Goal: Information Seeking & Learning: Learn about a topic

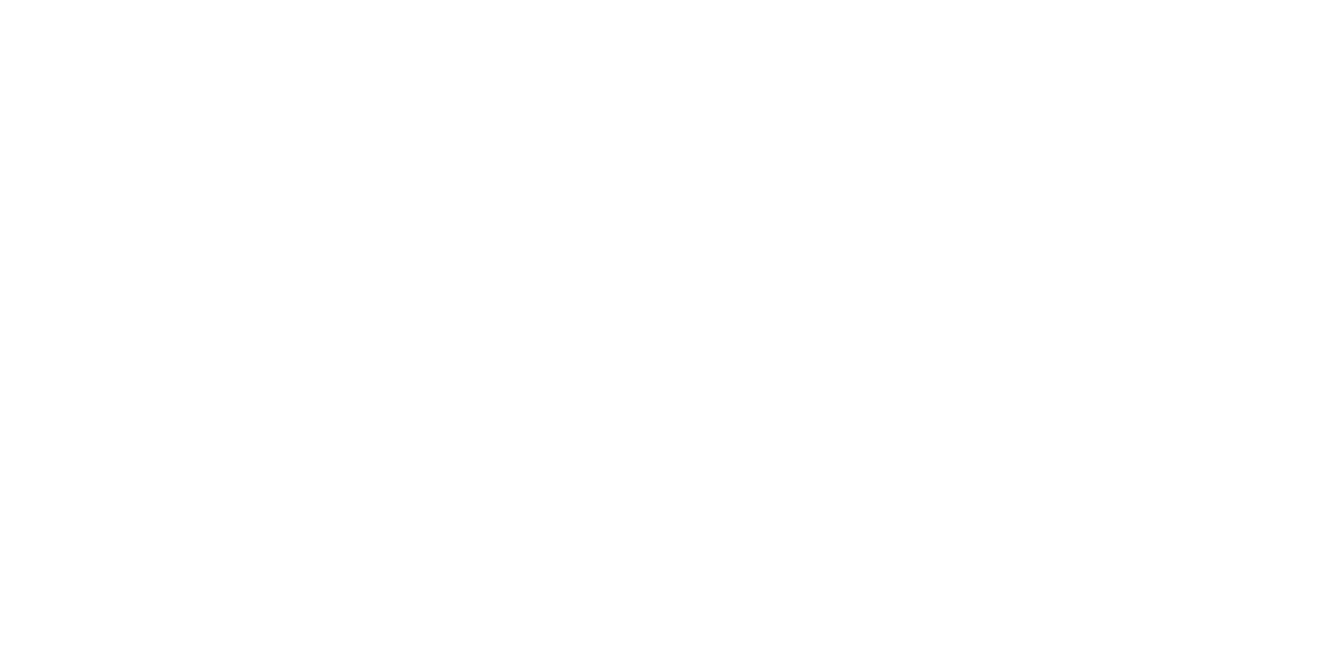
select select "US"
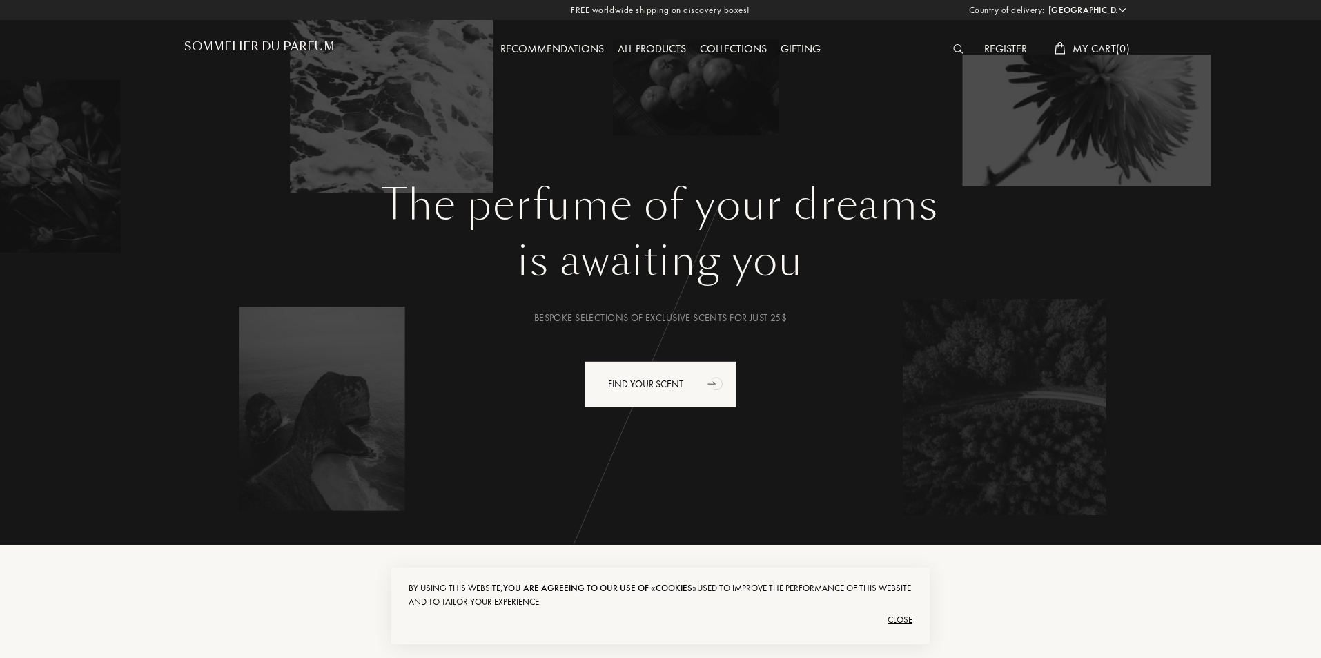
click at [950, 46] on div at bounding box center [961, 50] width 31 height 18
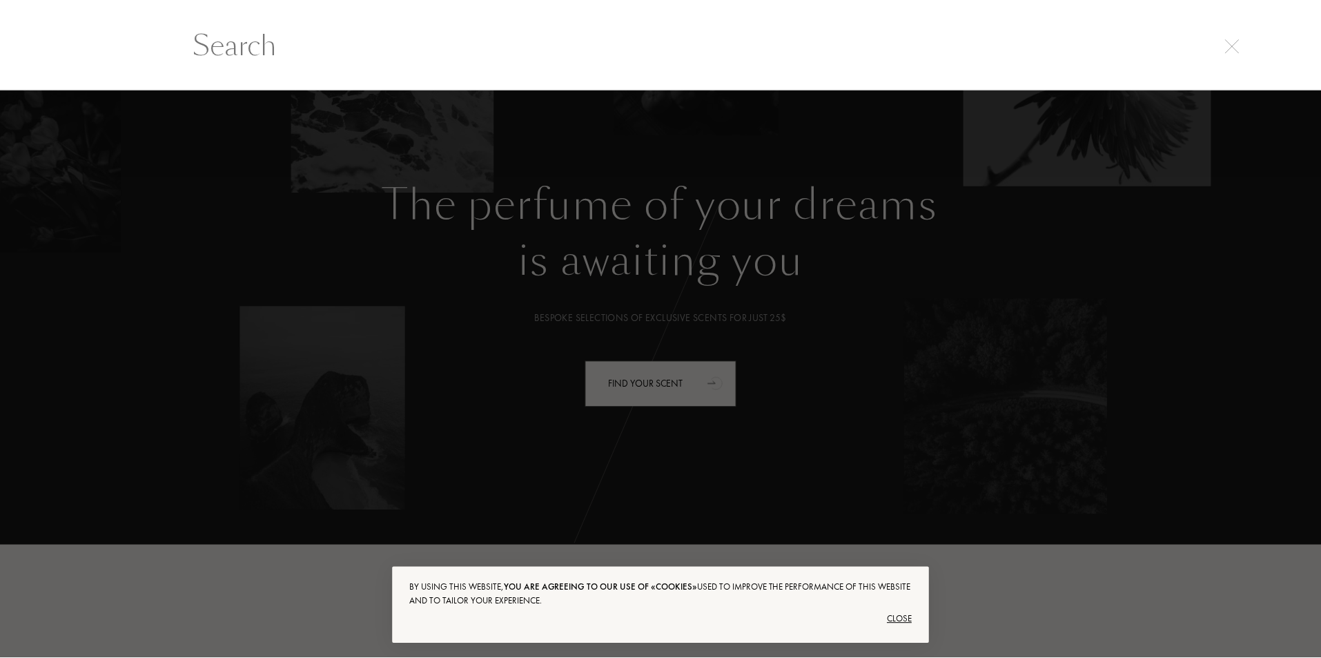
scroll to position [1, 0]
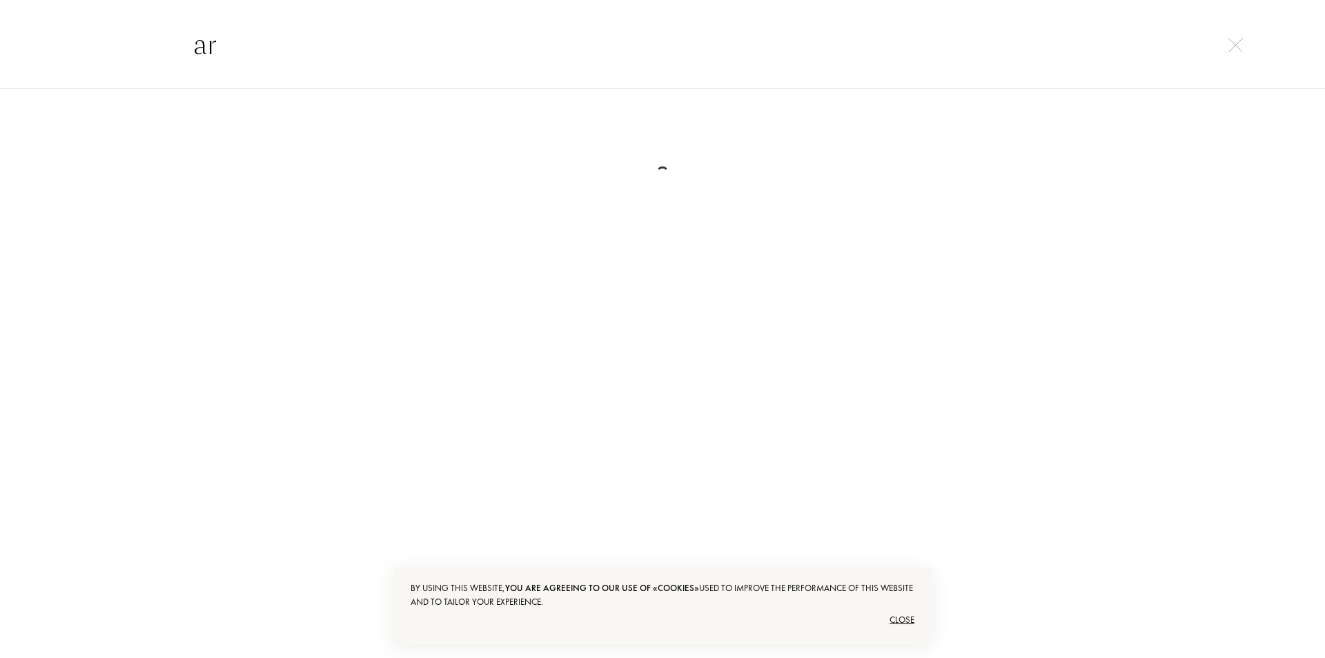
type input "a"
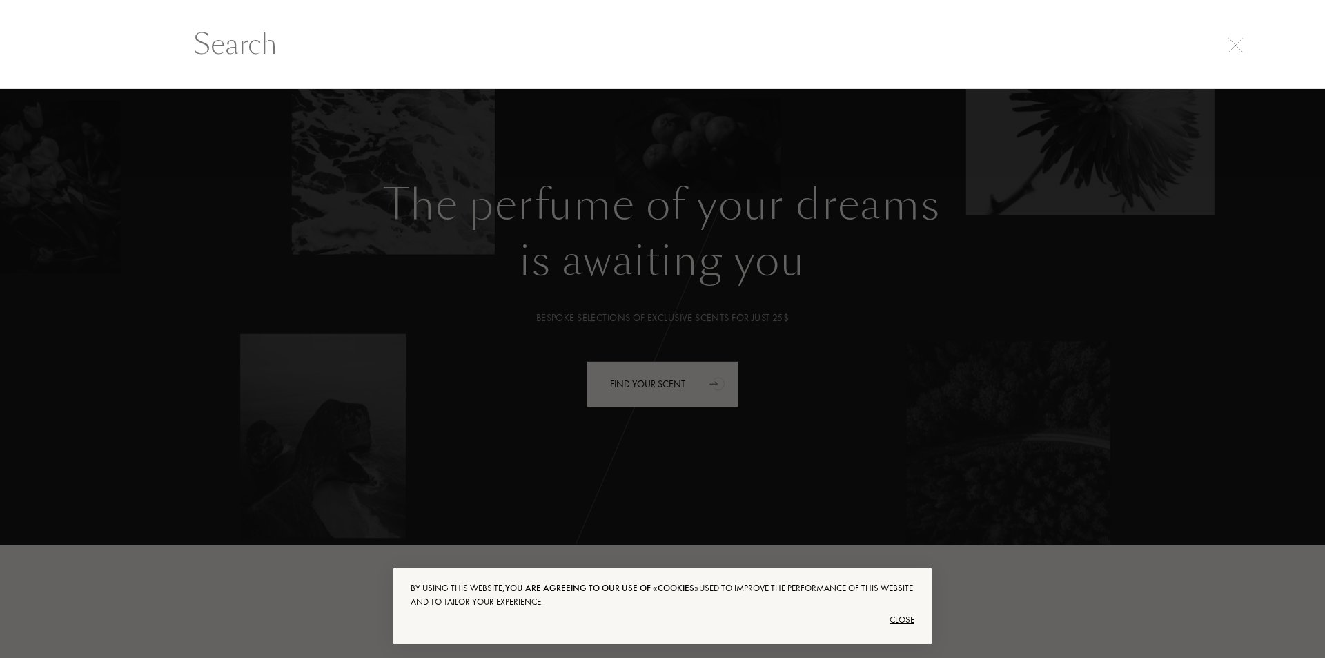
click at [910, 626] on div "Close" at bounding box center [663, 620] width 504 height 22
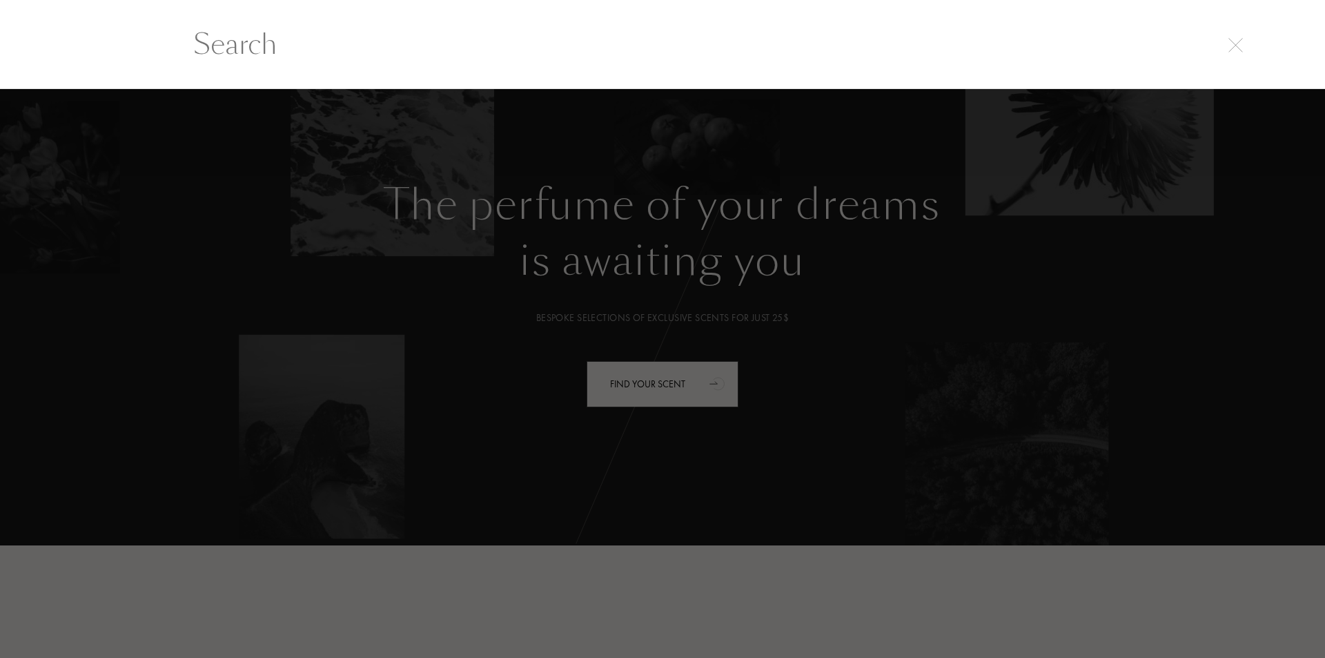
click at [1026, 633] on div at bounding box center [662, 373] width 1325 height 569
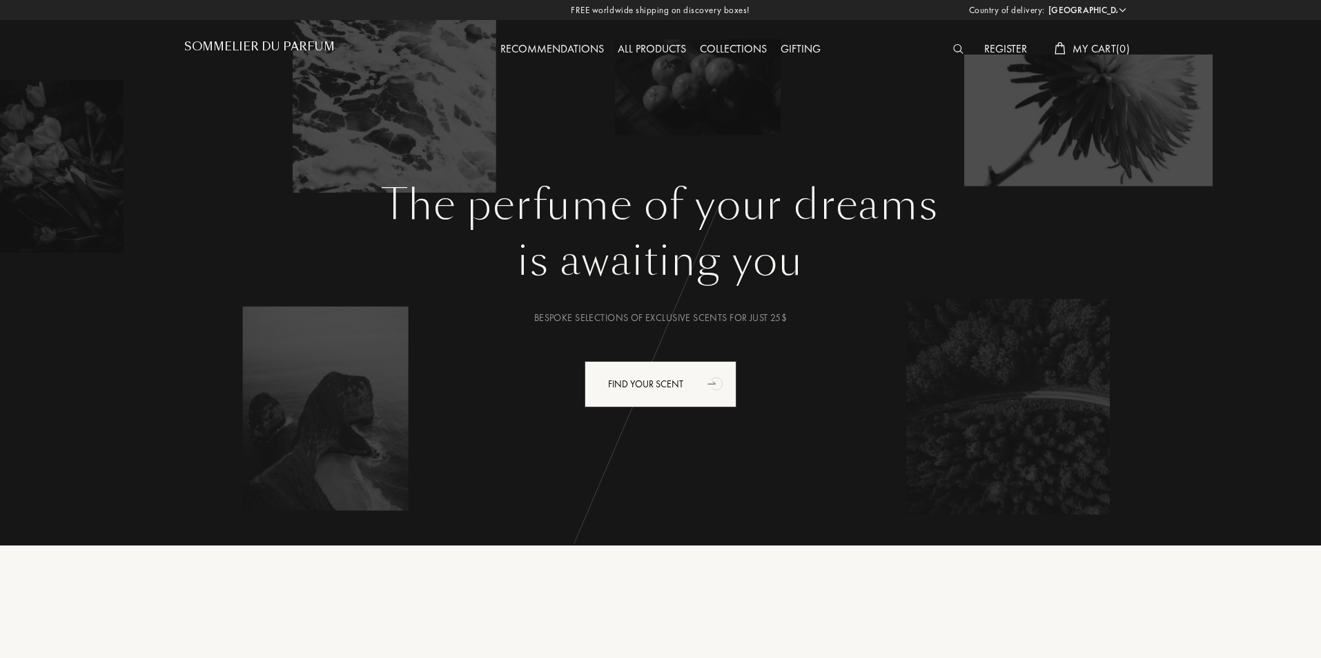
click at [1014, 50] on div "Register" at bounding box center [1005, 50] width 57 height 18
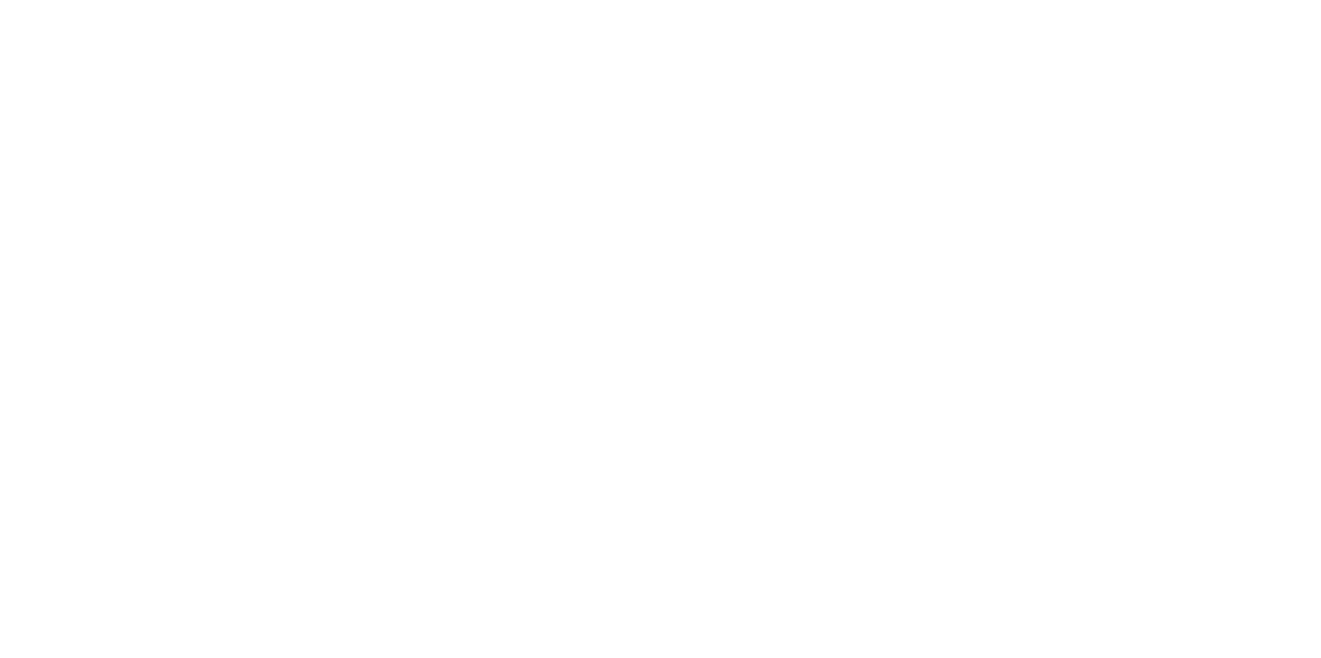
select select "US"
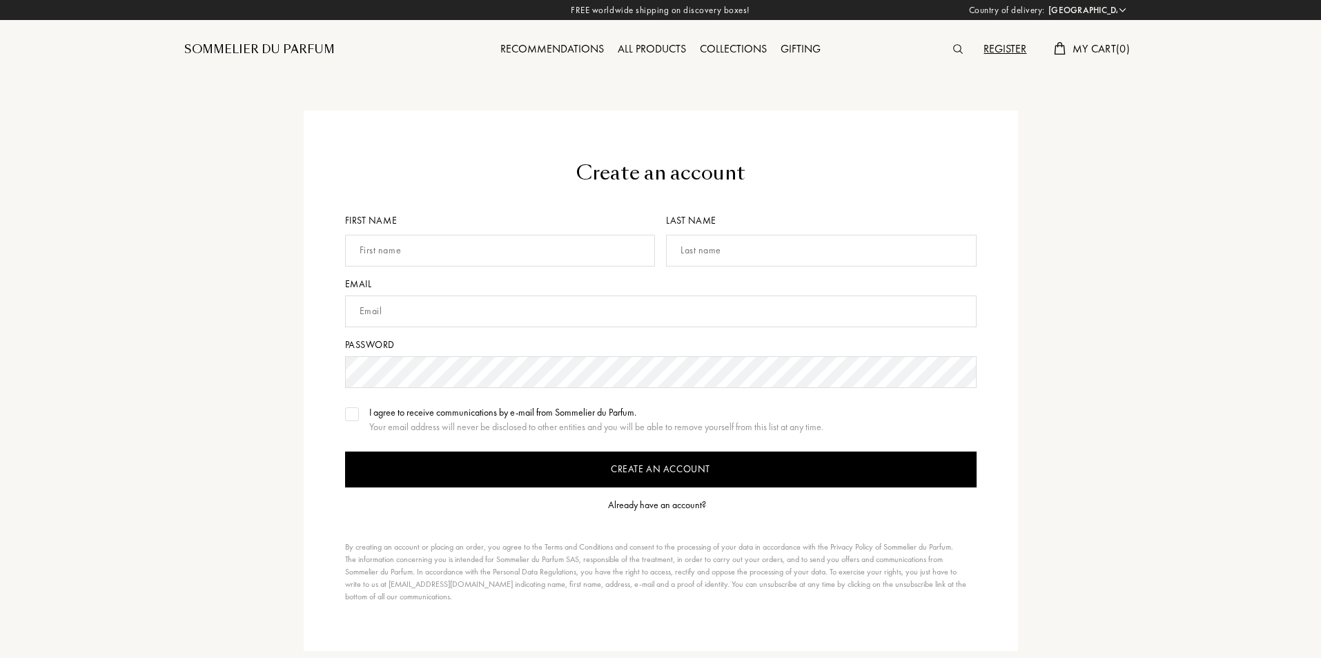
click at [412, 268] on div "First name" at bounding box center [503, 244] width 316 height 63
click at [427, 258] on input "text" at bounding box center [500, 251] width 311 height 32
click at [431, 255] on input "text" at bounding box center [500, 251] width 311 height 32
click at [416, 326] on input "text" at bounding box center [660, 311] width 631 height 32
click at [427, 389] on form "Create an account First name Last name Email Password I agree to receive commun…" at bounding box center [660, 381] width 631 height 444
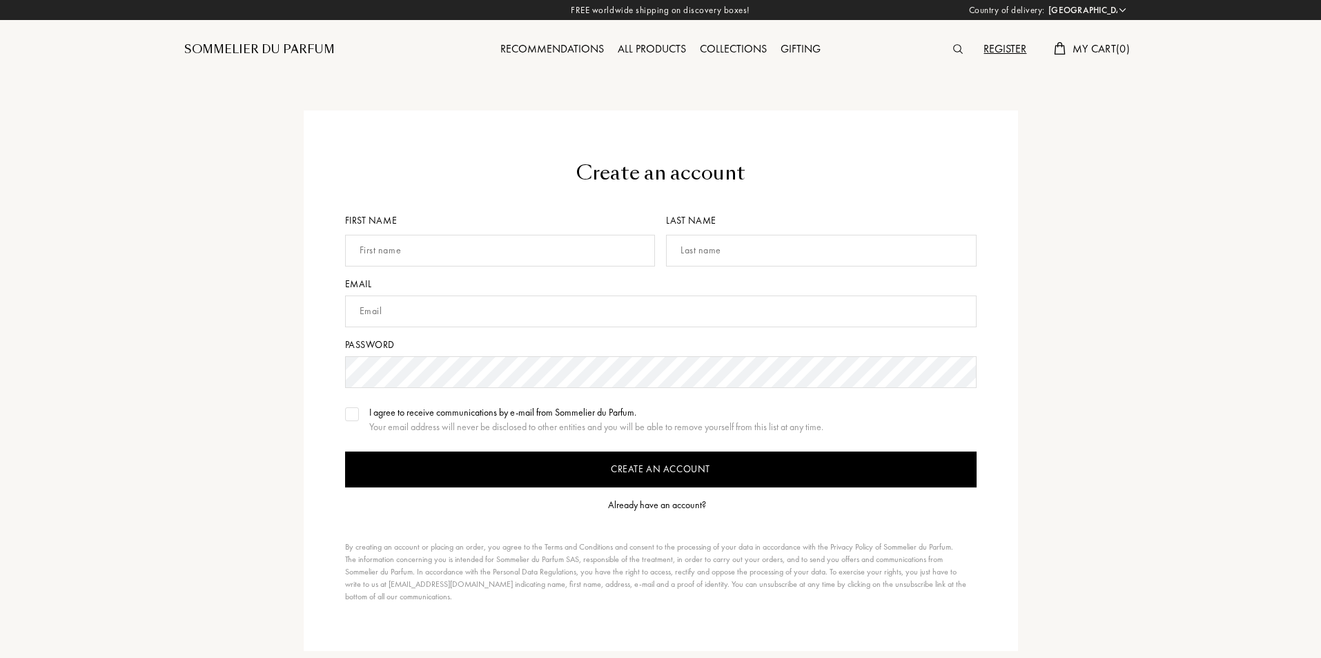
click at [470, 256] on input "text" at bounding box center [500, 251] width 311 height 32
type input "Tarun"
type input "m"
type input "Majumder"
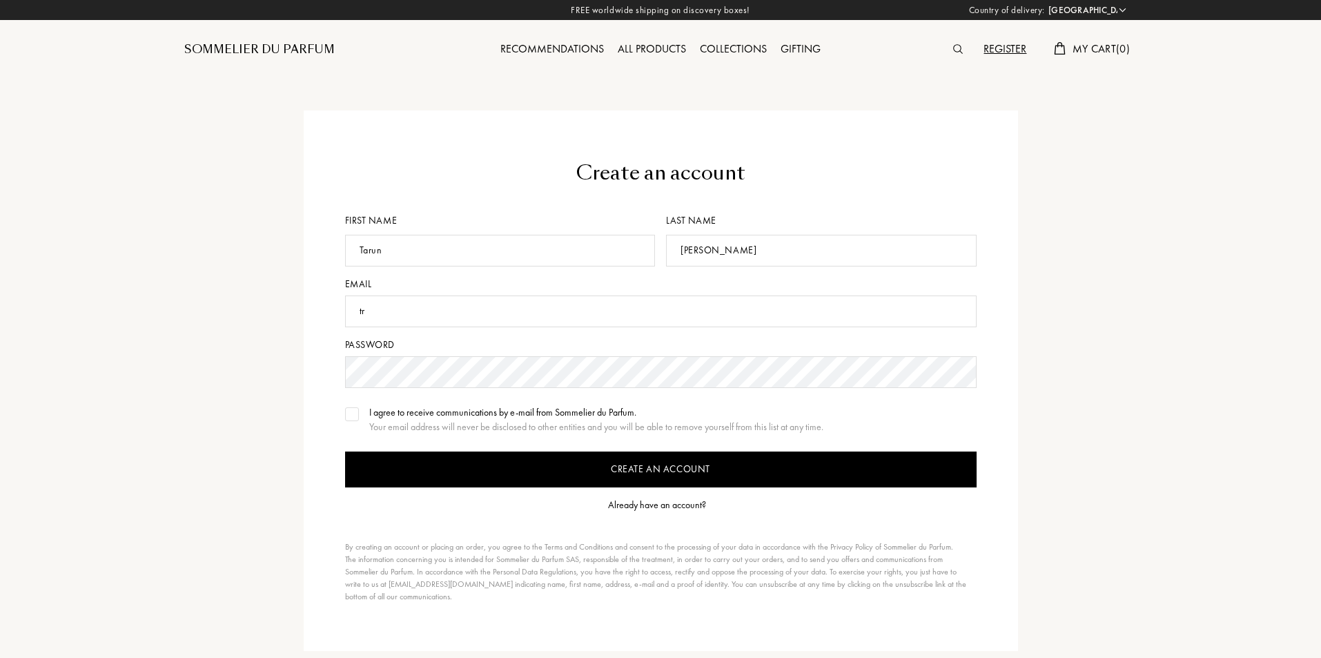
type input "t"
type input "tarun.cse18@gmail.com"
click at [351, 413] on img at bounding box center [352, 414] width 10 height 7
click at [600, 477] on input "Create an account" at bounding box center [660, 469] width 631 height 36
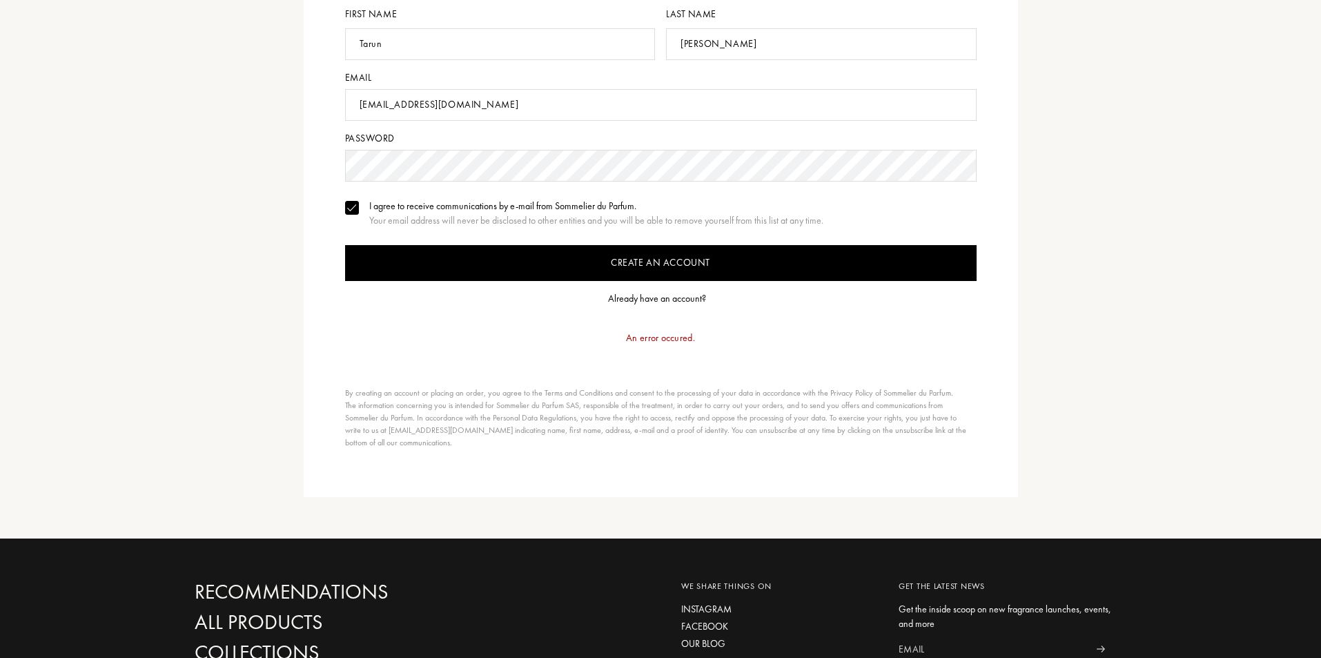
scroll to position [207, 0]
click at [661, 259] on input "Create an account" at bounding box center [660, 262] width 631 height 36
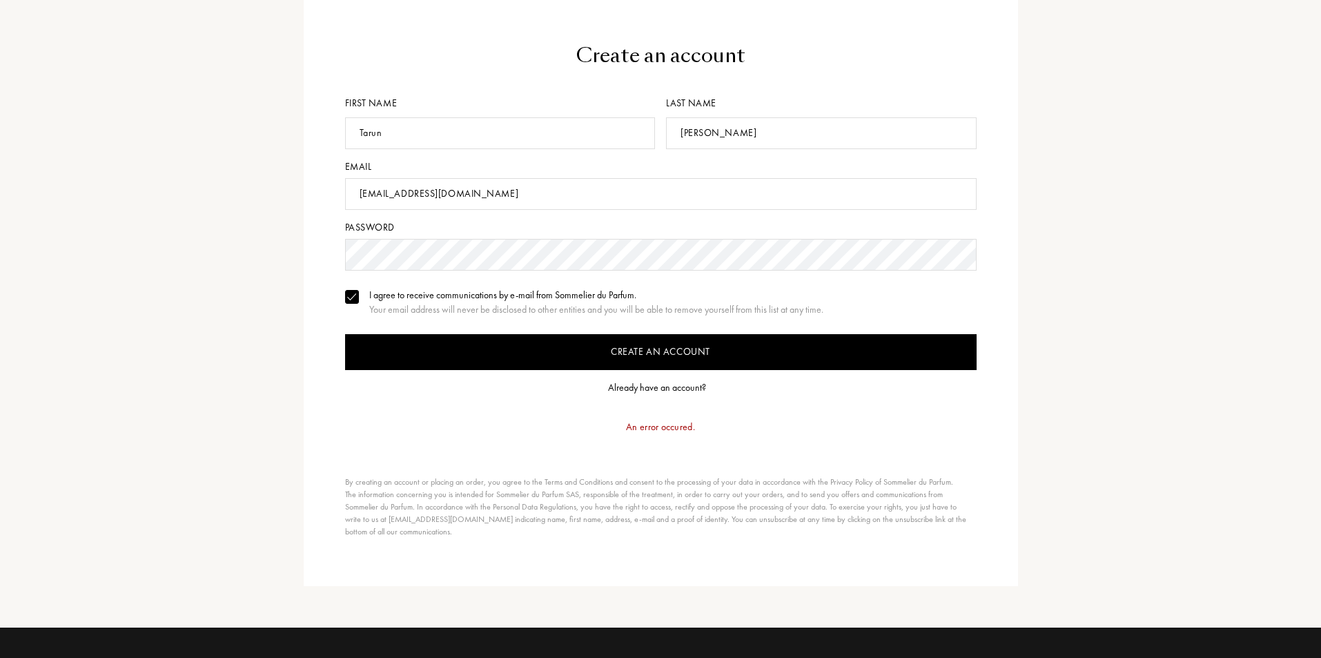
scroll to position [0, 0]
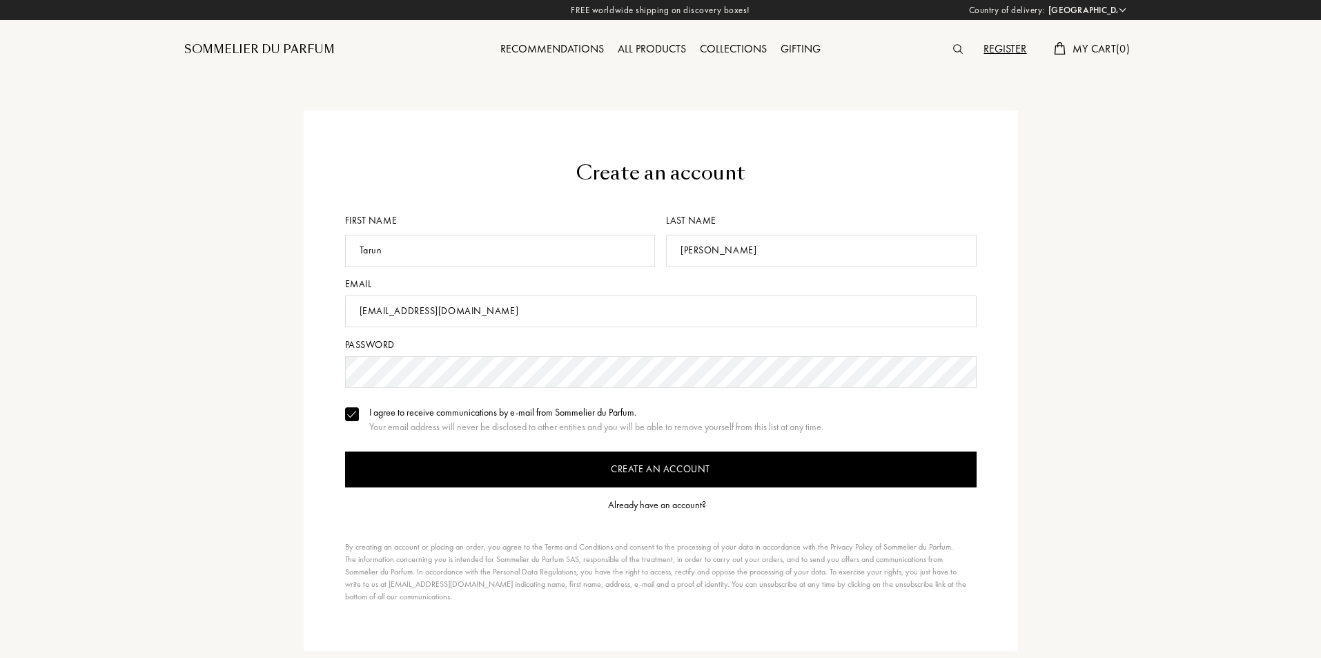
click at [313, 52] on div "Sommelier du Parfum" at bounding box center [259, 49] width 150 height 17
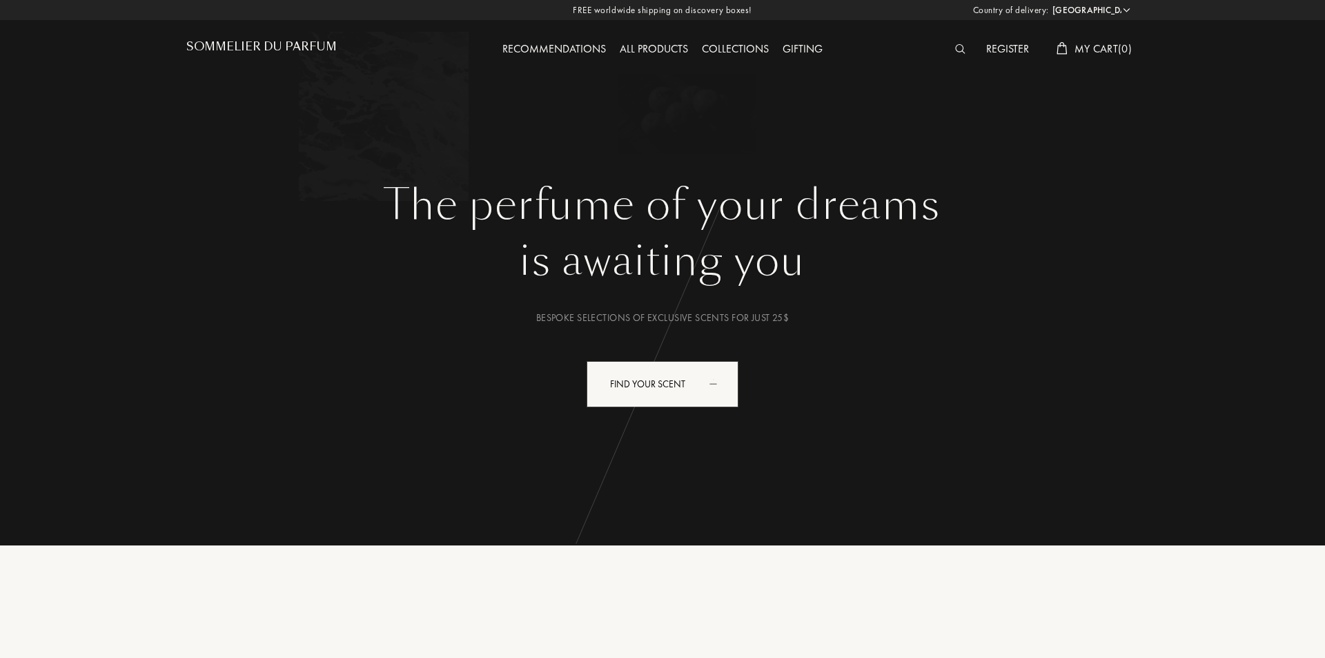
select select "US"
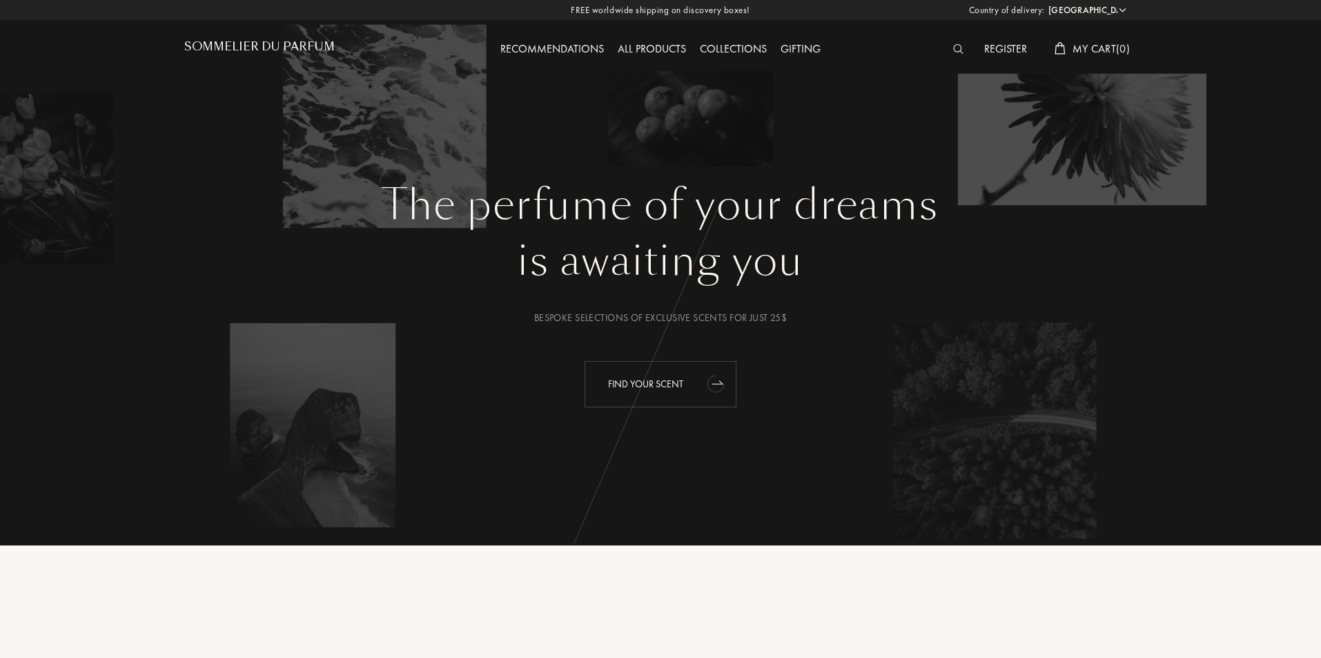
click at [678, 389] on div "Find your scent" at bounding box center [661, 384] width 152 height 46
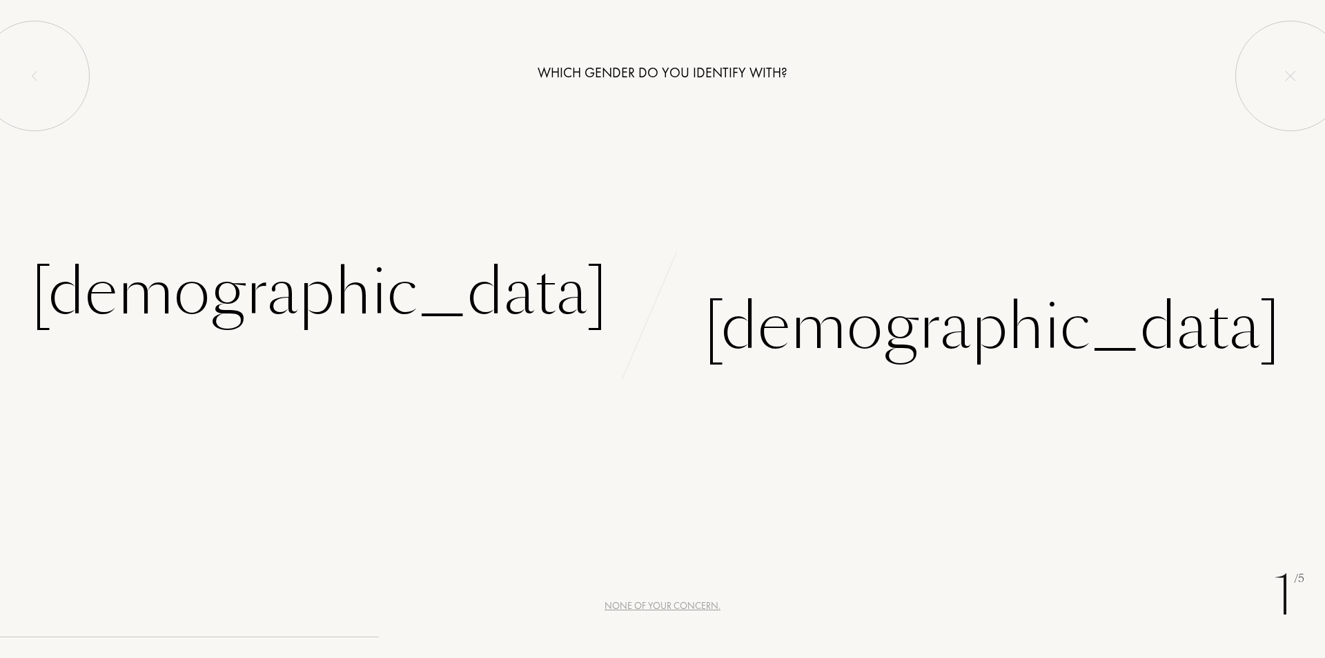
click at [647, 609] on div "None of your concern." at bounding box center [663, 605] width 116 height 14
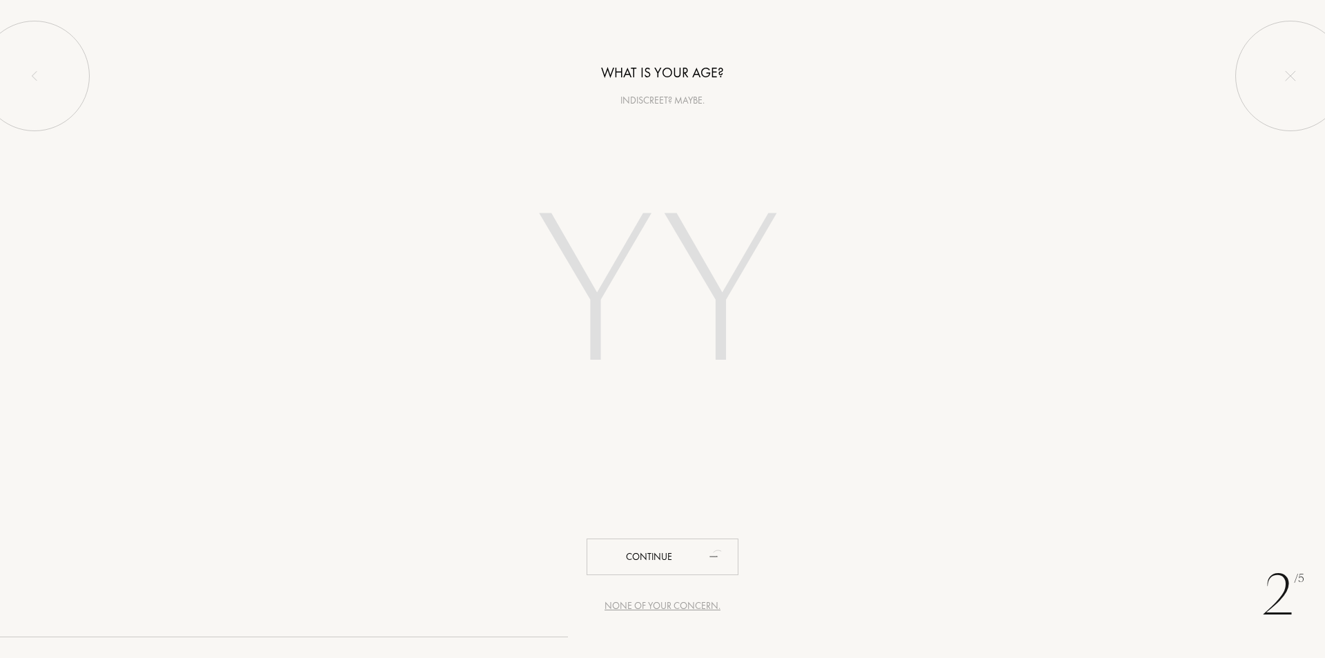
click at [634, 288] on input "number" at bounding box center [662, 296] width 393 height 280
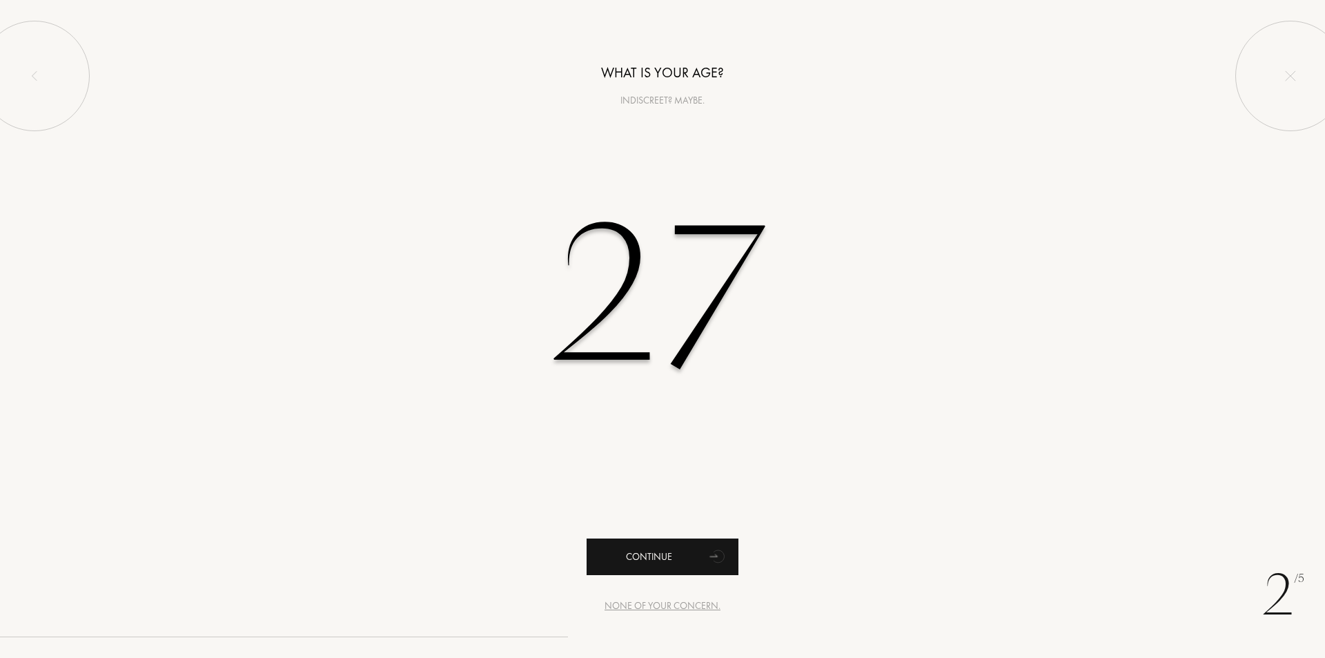
type input "27"
click at [623, 553] on div "Continue" at bounding box center [663, 556] width 152 height 37
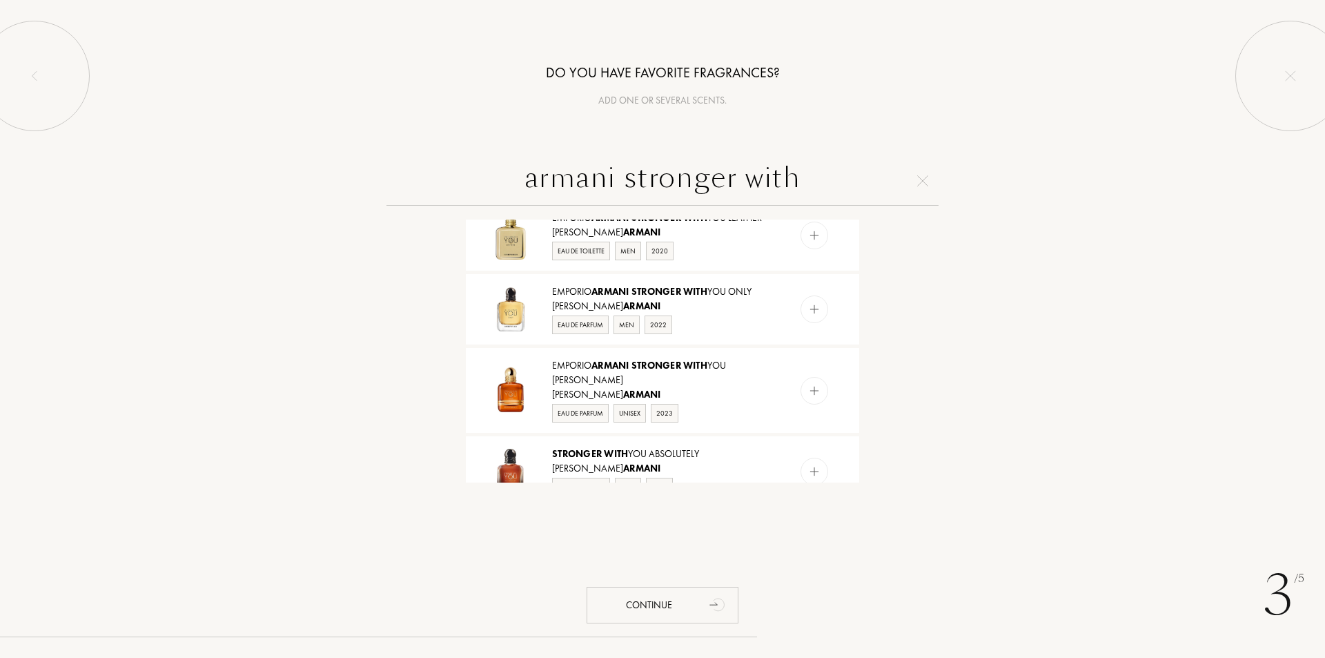
scroll to position [483, 0]
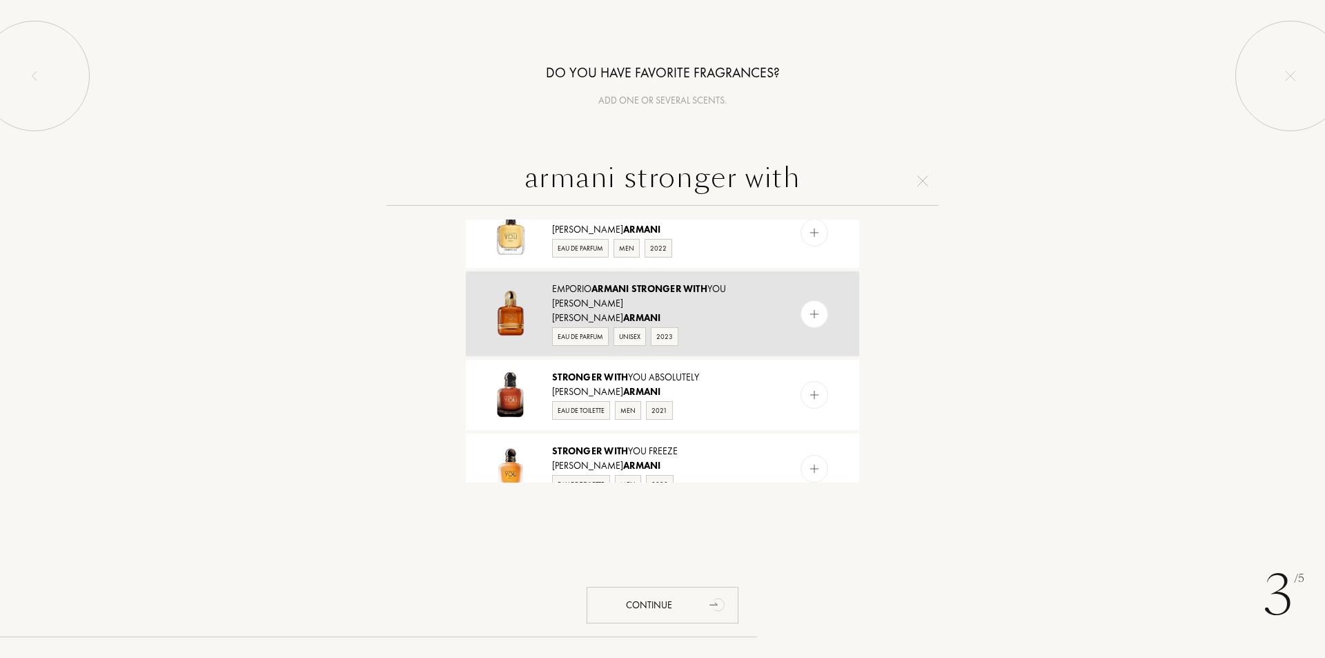
type input "armani stronger with"
click at [750, 311] on div "Emporio Armani Stronger With You Amber" at bounding box center [661, 296] width 219 height 29
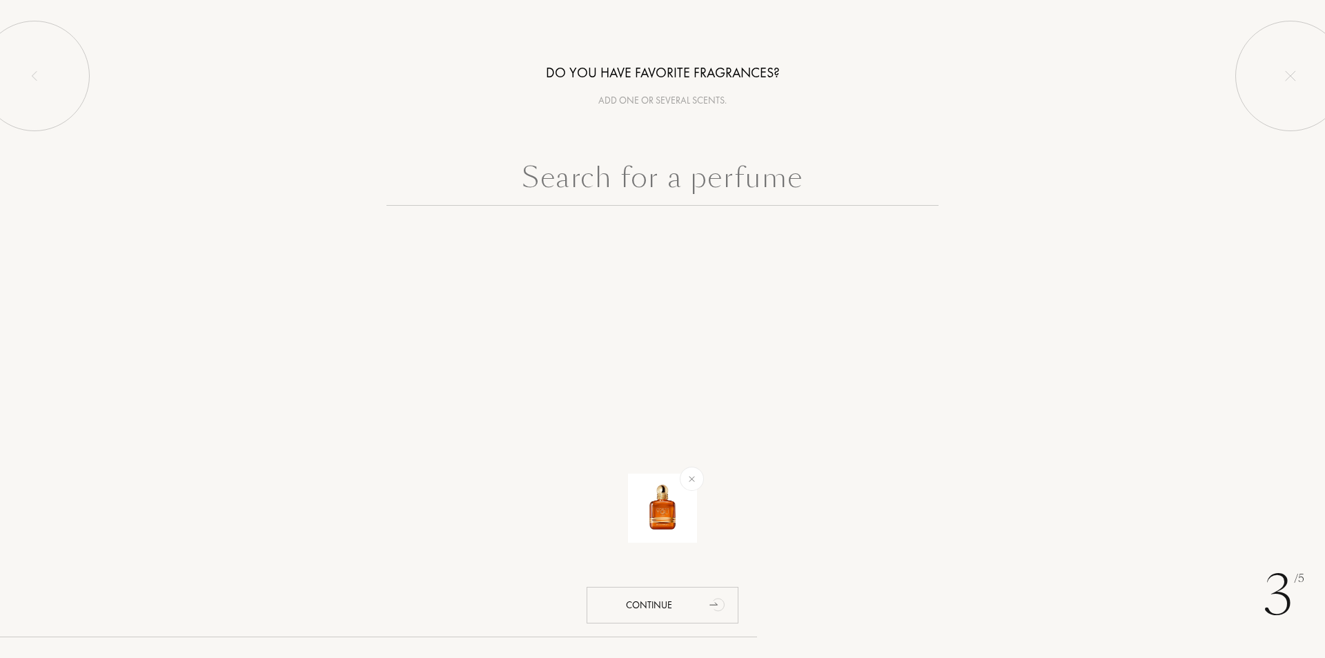
scroll to position [0, 0]
click at [664, 605] on div "Continue" at bounding box center [663, 605] width 152 height 37
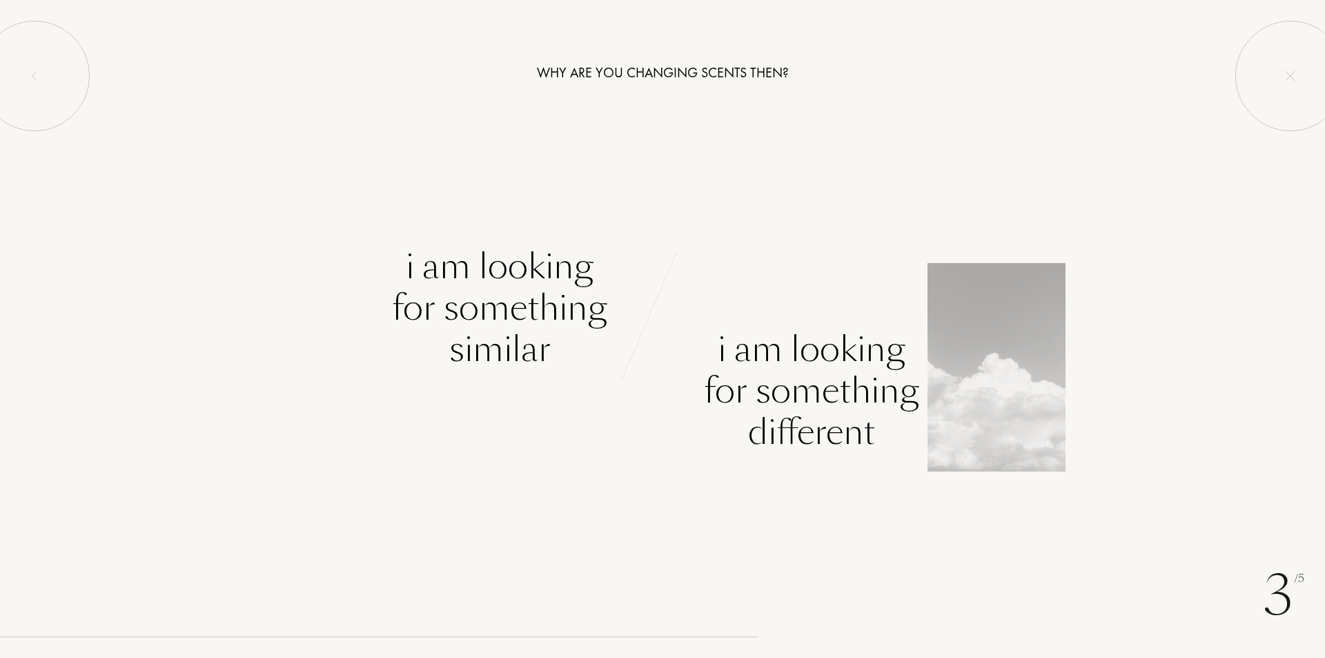
click at [816, 378] on div "I am looking for something different" at bounding box center [811, 391] width 215 height 124
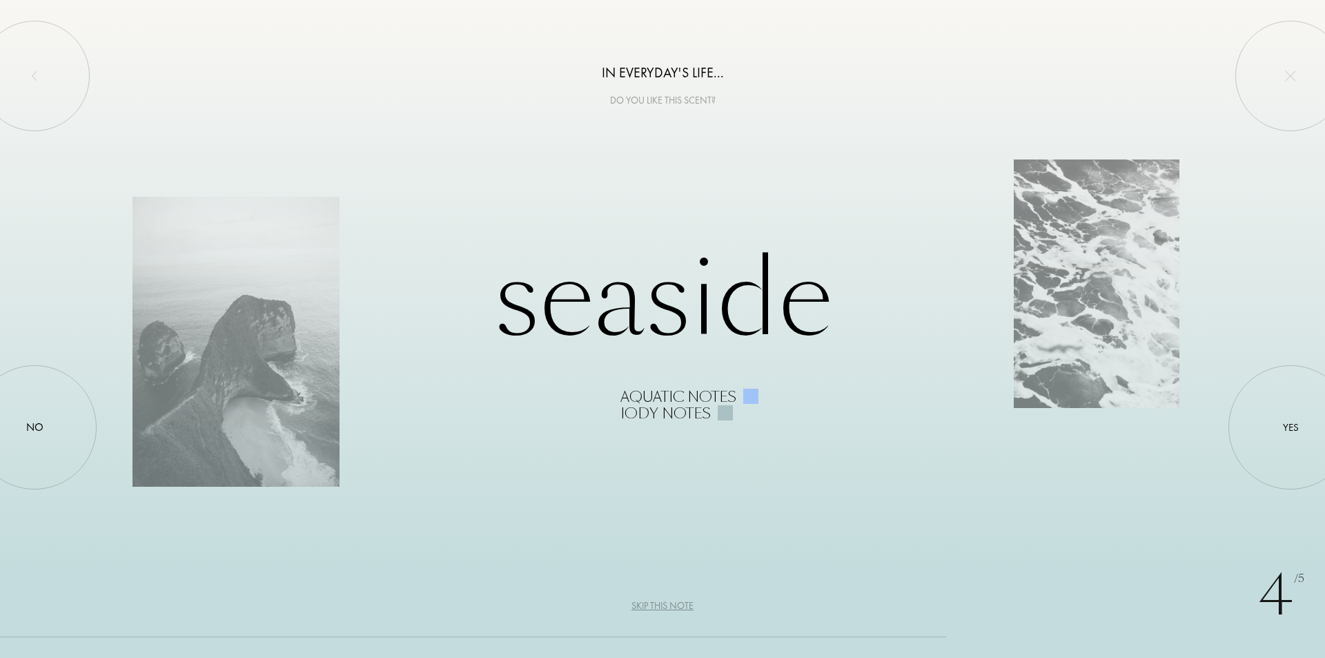
click at [655, 611] on div "Skip this note" at bounding box center [662, 605] width 62 height 14
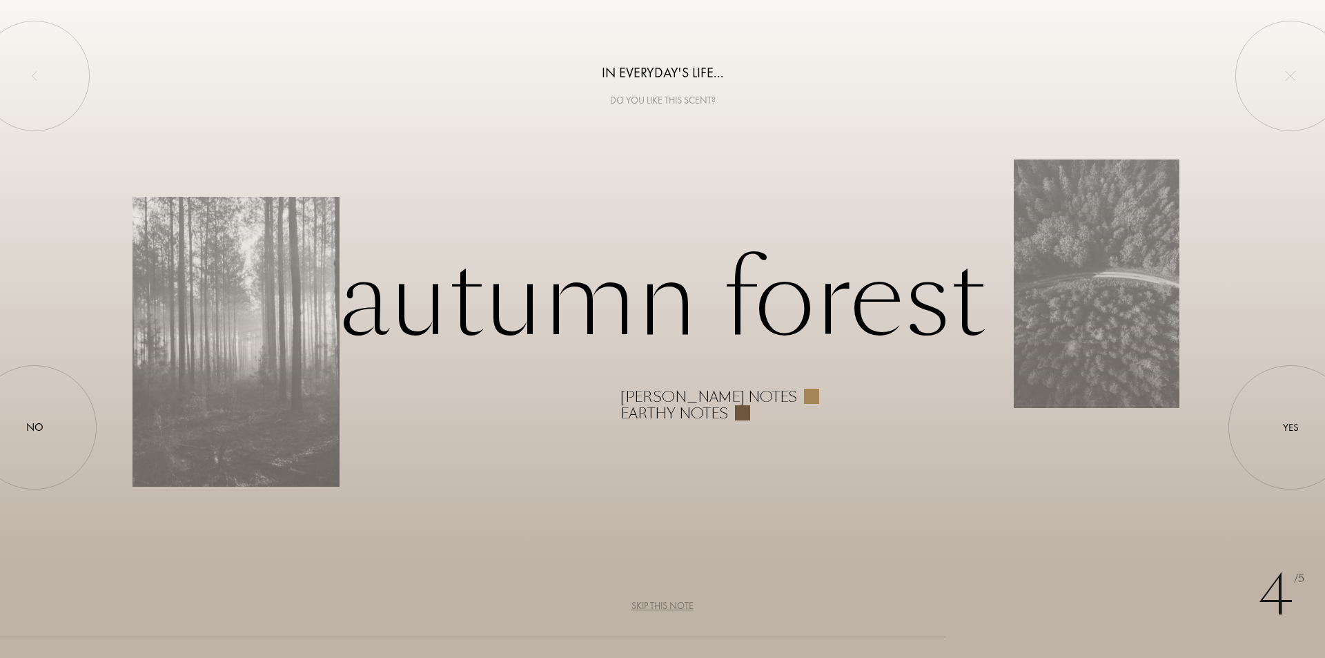
click at [671, 609] on div "Skip this note" at bounding box center [662, 605] width 62 height 14
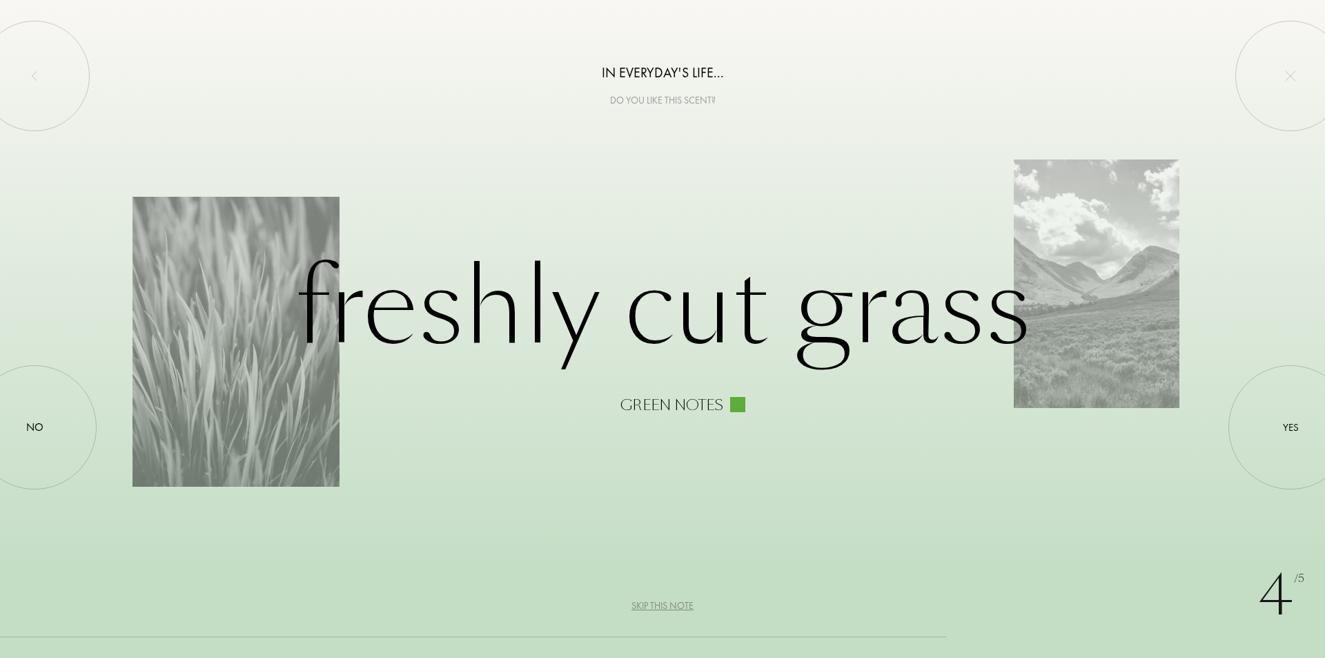
click at [676, 600] on div "Skip this note" at bounding box center [662, 605] width 62 height 14
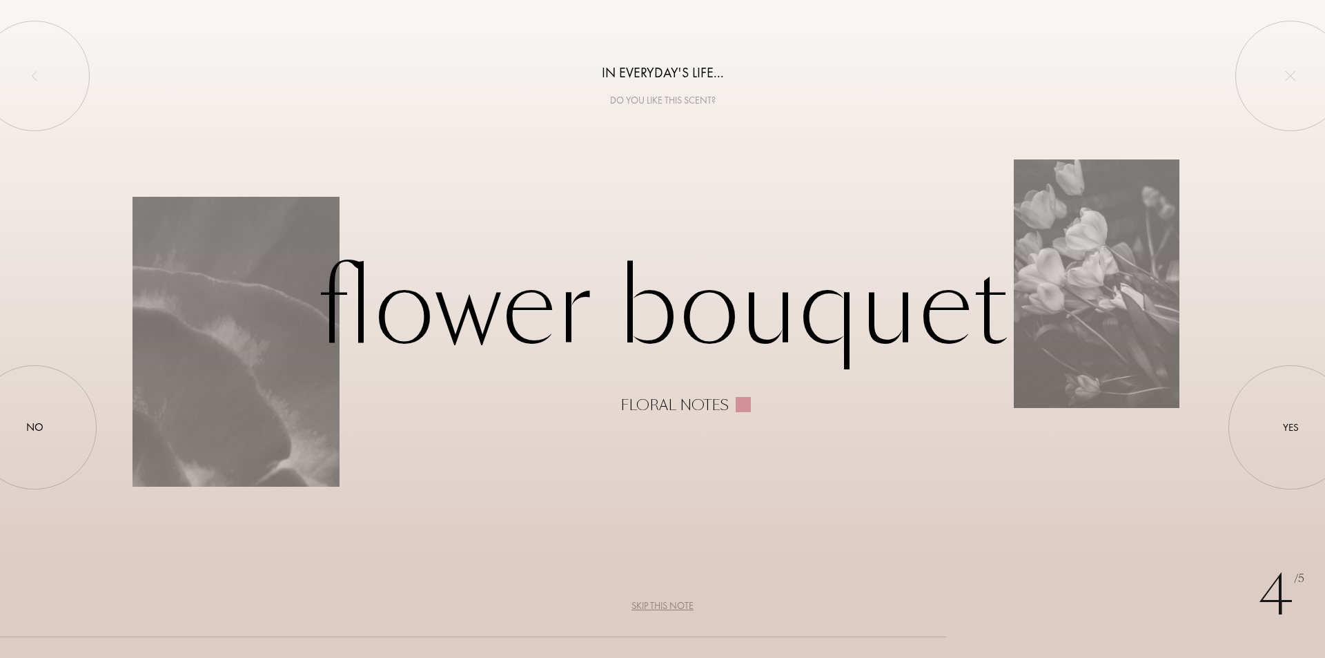
click at [676, 600] on div "Skip this note" at bounding box center [662, 605] width 62 height 14
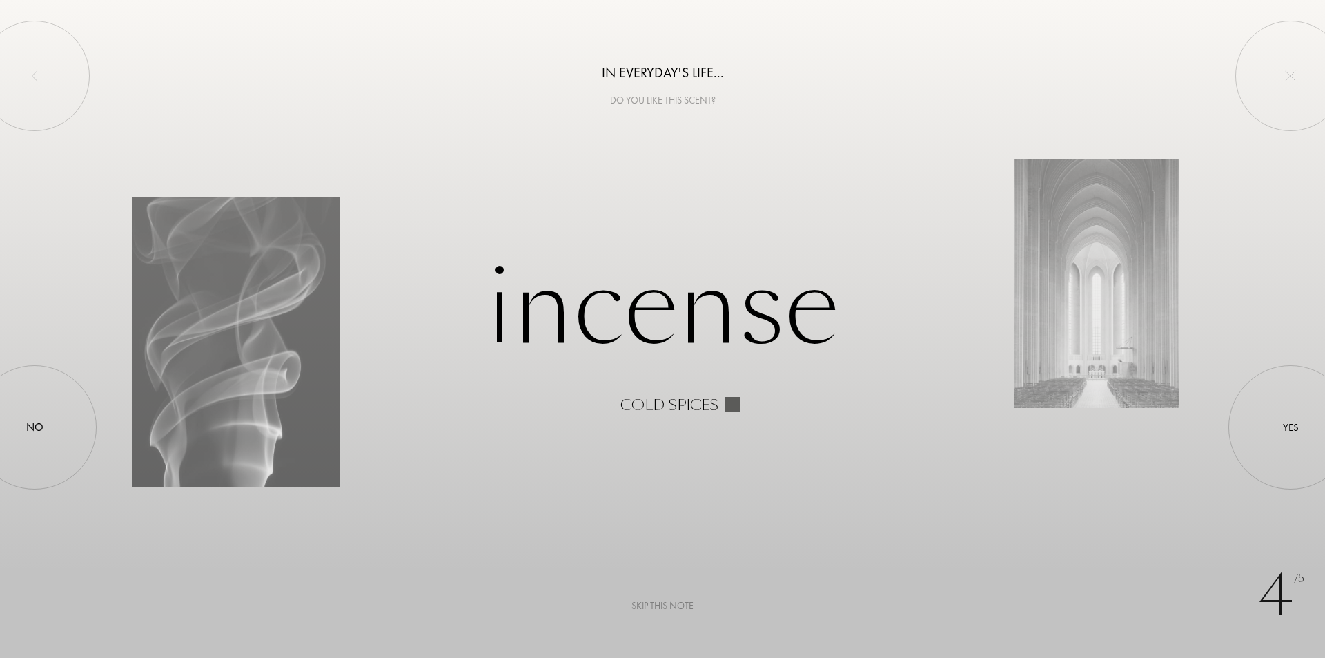
click at [676, 600] on div "Skip this note" at bounding box center [662, 605] width 62 height 14
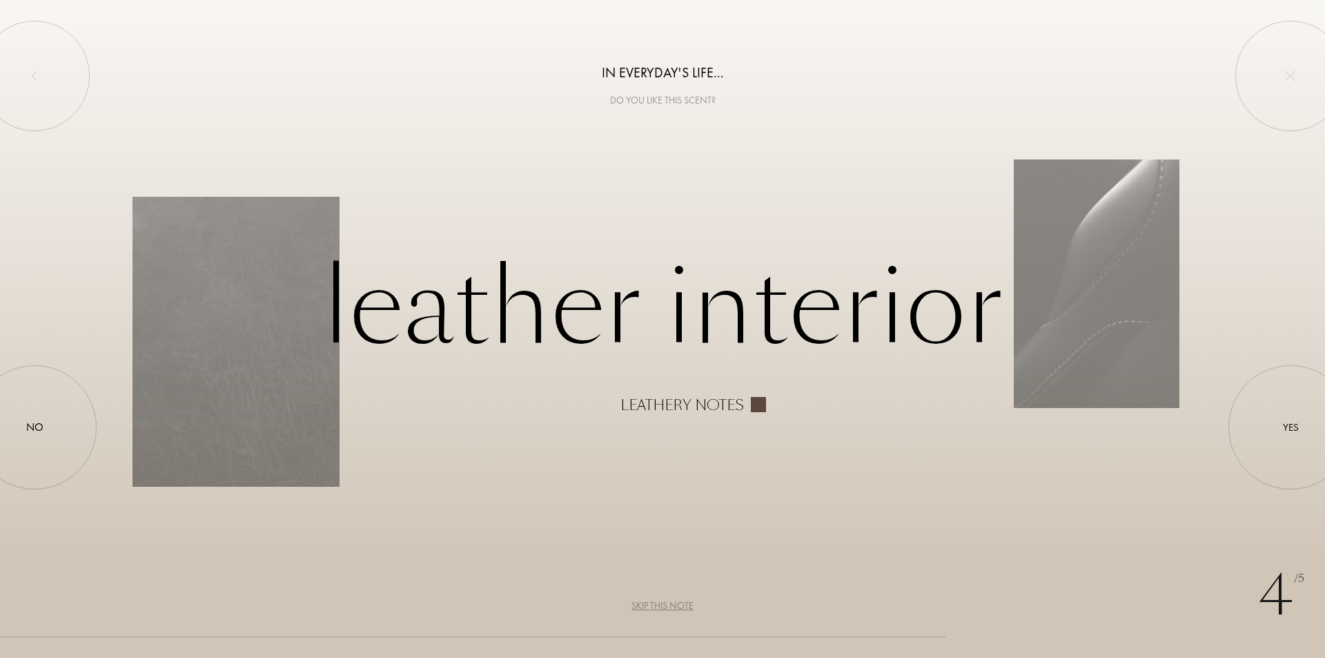
click at [676, 600] on div "Skip this note" at bounding box center [662, 605] width 62 height 14
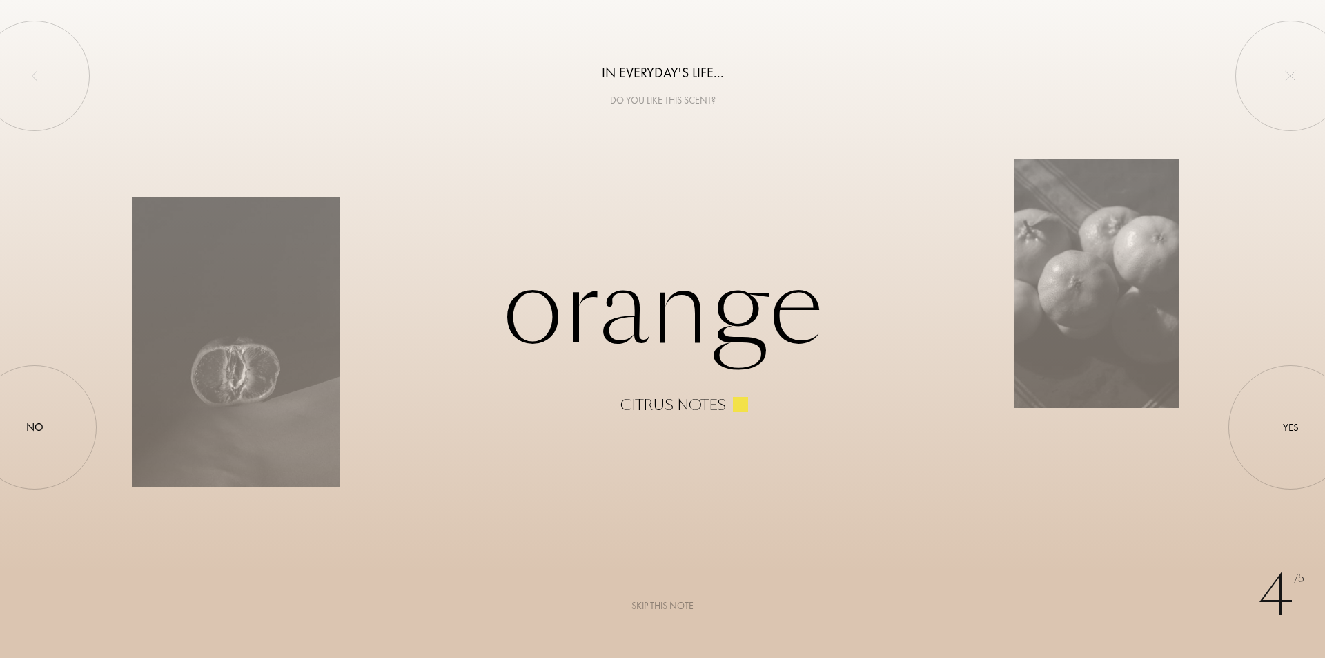
click at [676, 600] on div "Skip this note" at bounding box center [662, 605] width 62 height 14
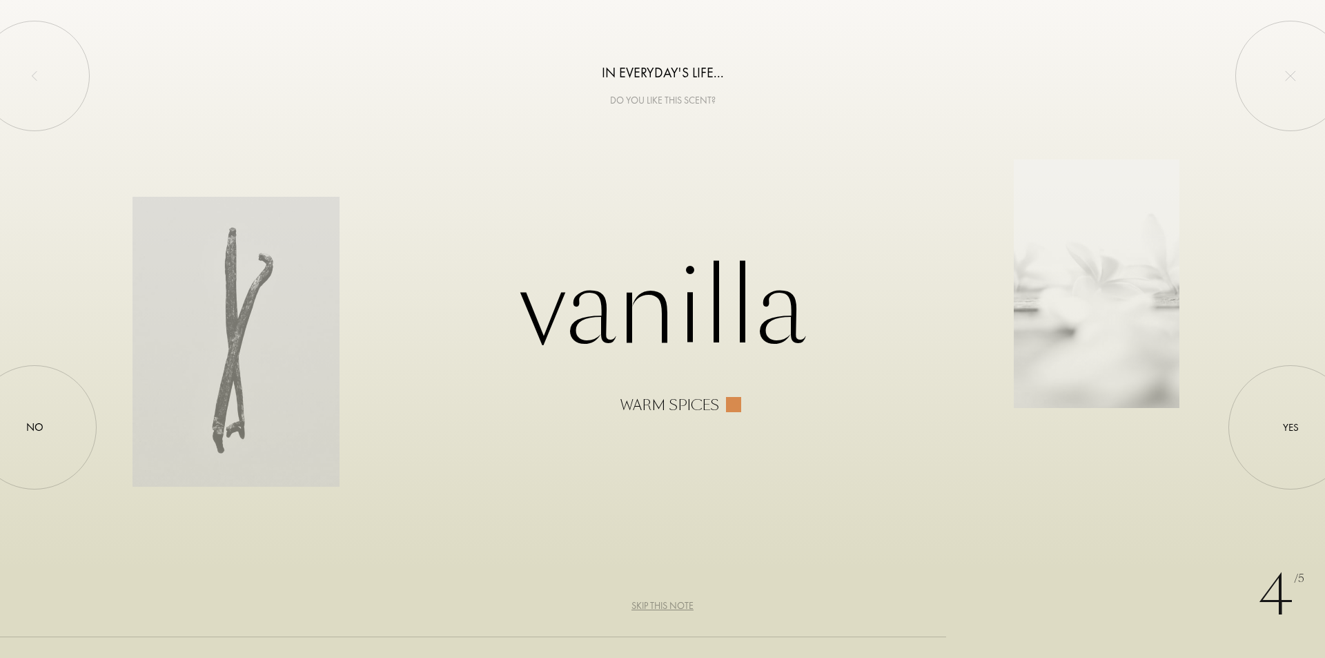
click at [676, 600] on div "Skip this note" at bounding box center [662, 605] width 62 height 14
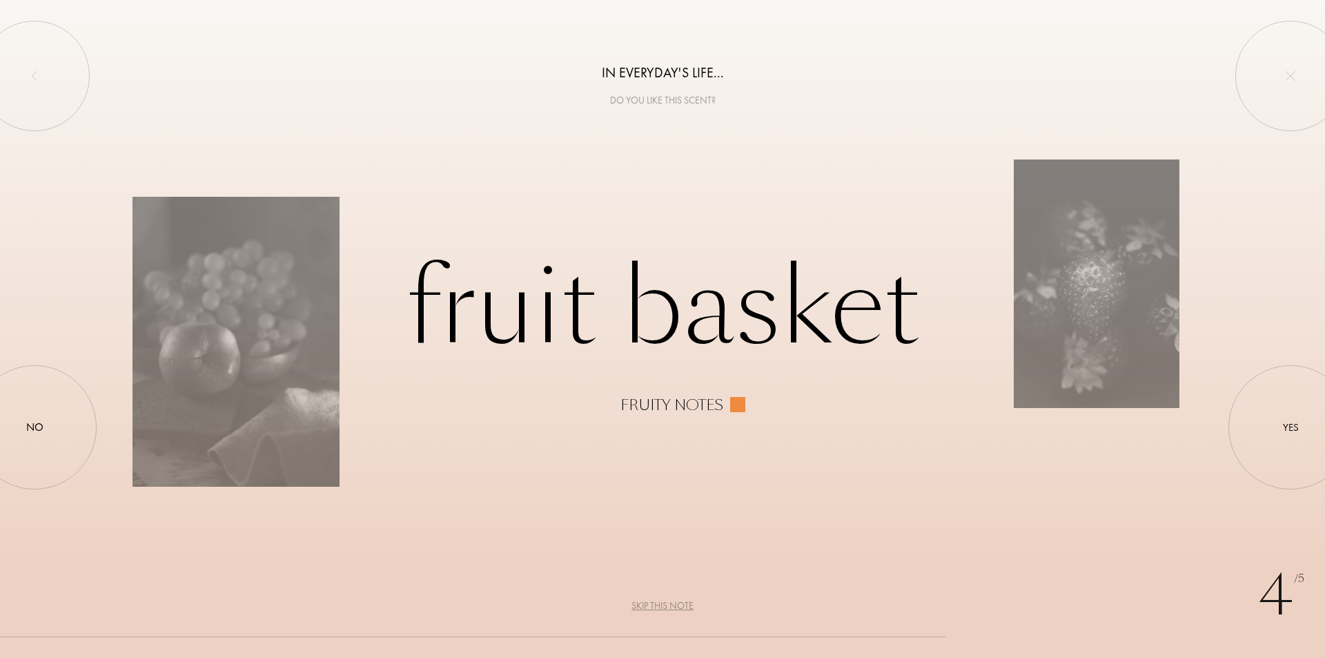
click at [684, 607] on div "Skip this note" at bounding box center [662, 605] width 62 height 14
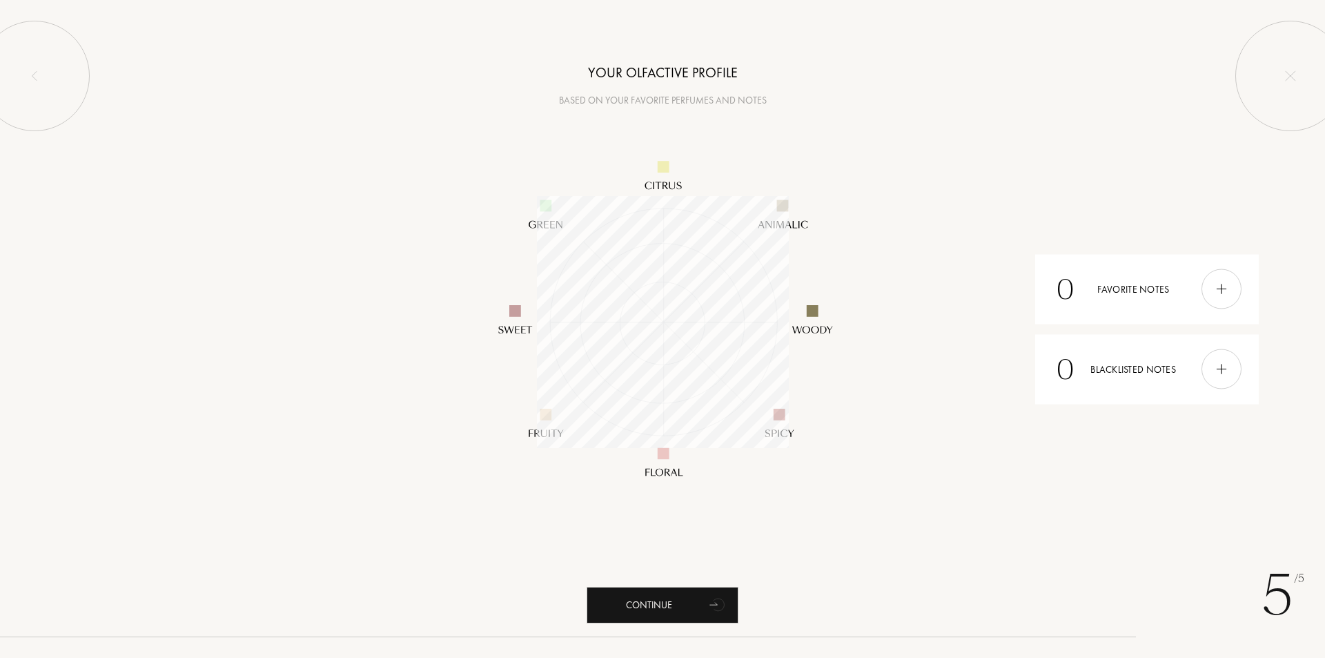
scroll to position [252, 252]
click at [625, 602] on div "Continue" at bounding box center [663, 605] width 152 height 37
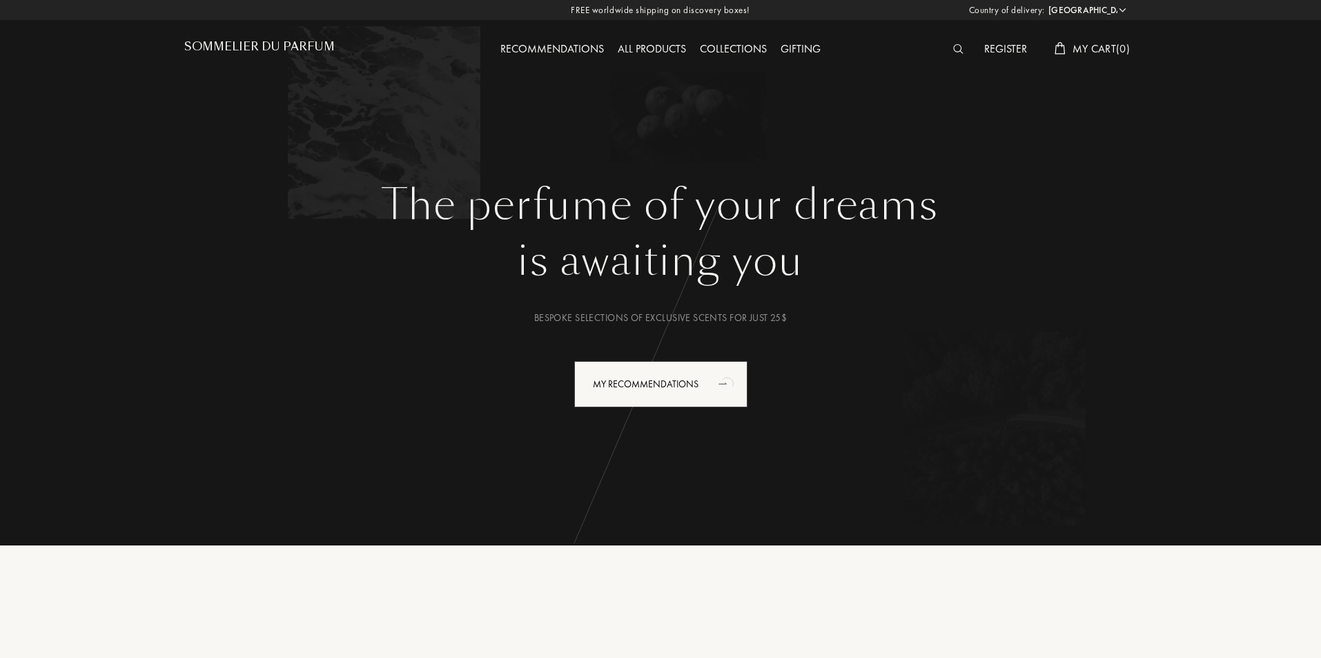
select select "US"
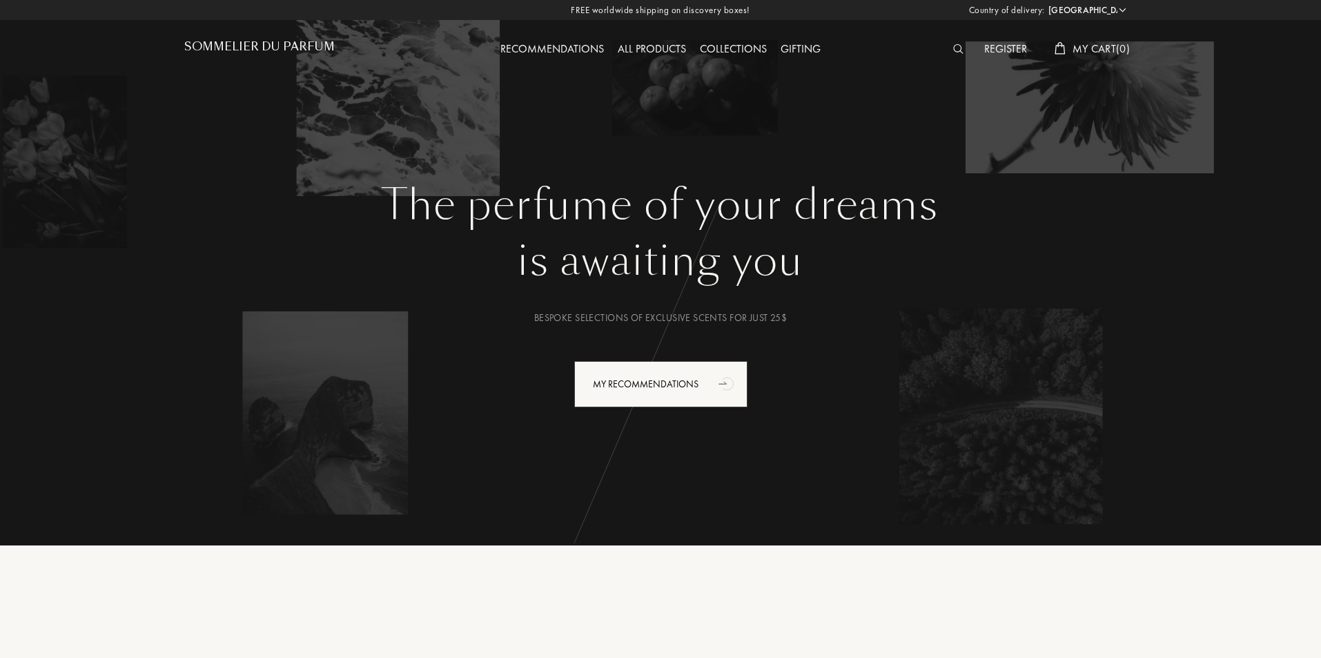
click at [953, 46] on img at bounding box center [958, 49] width 10 height 10
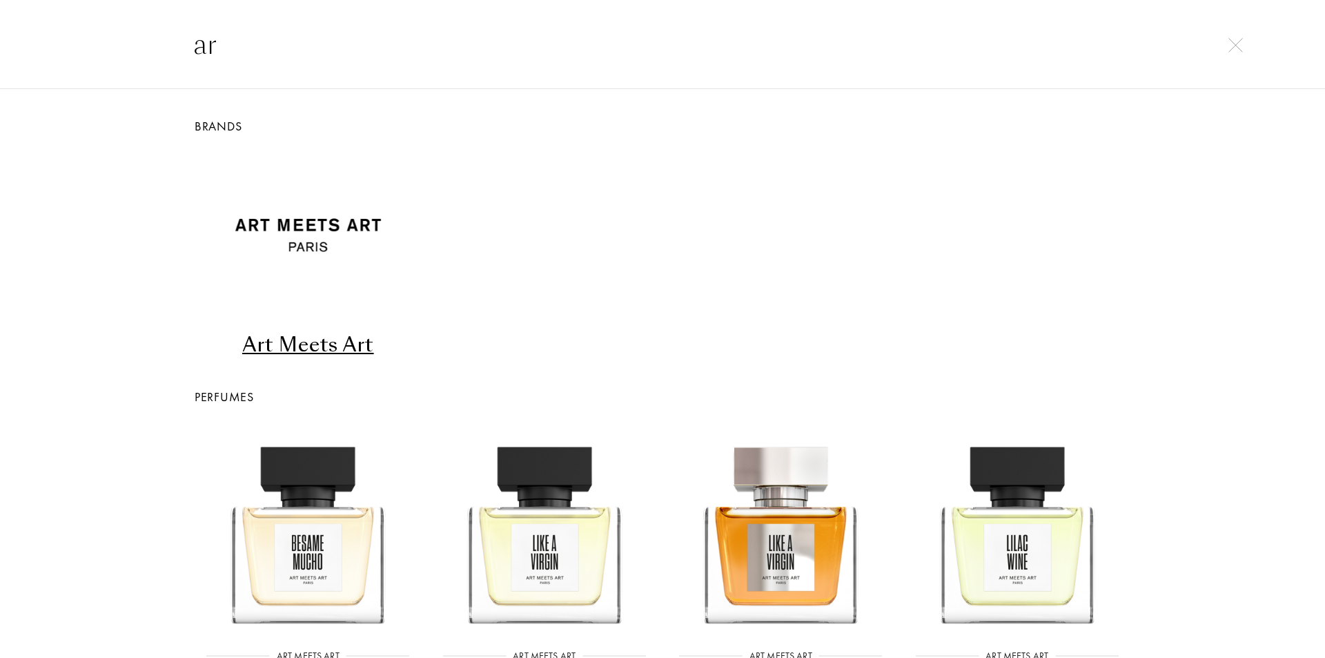
type input "a"
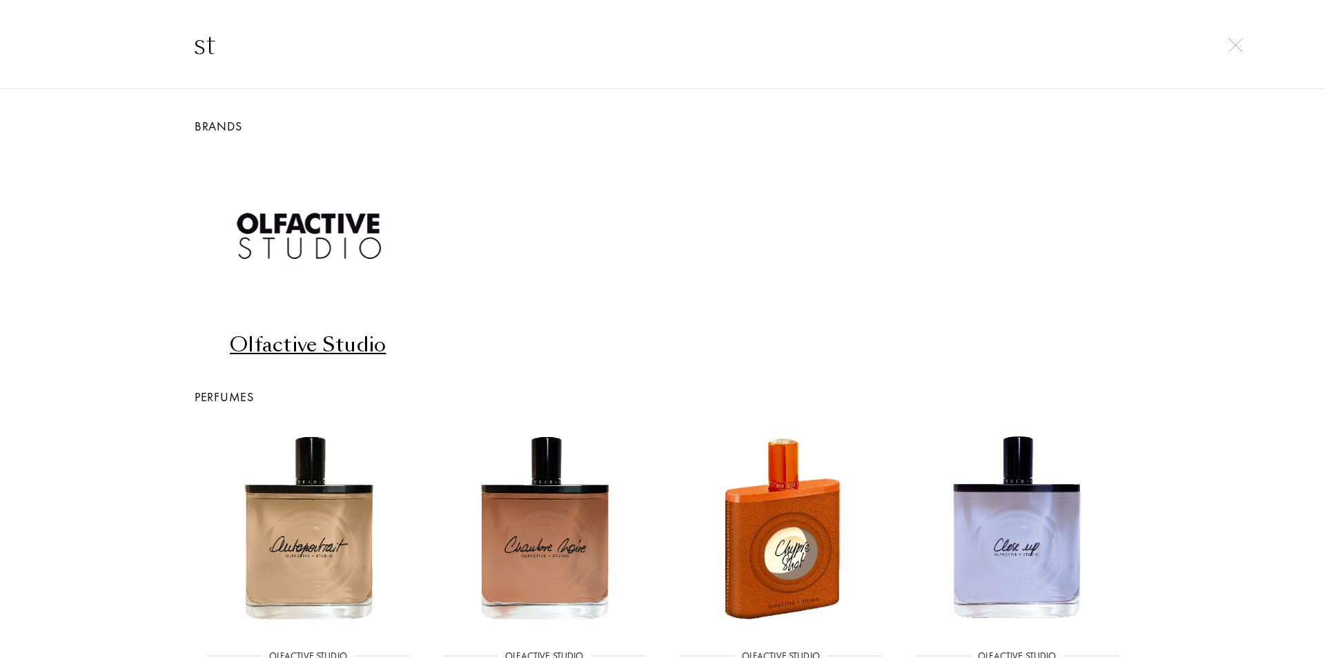
type input "s"
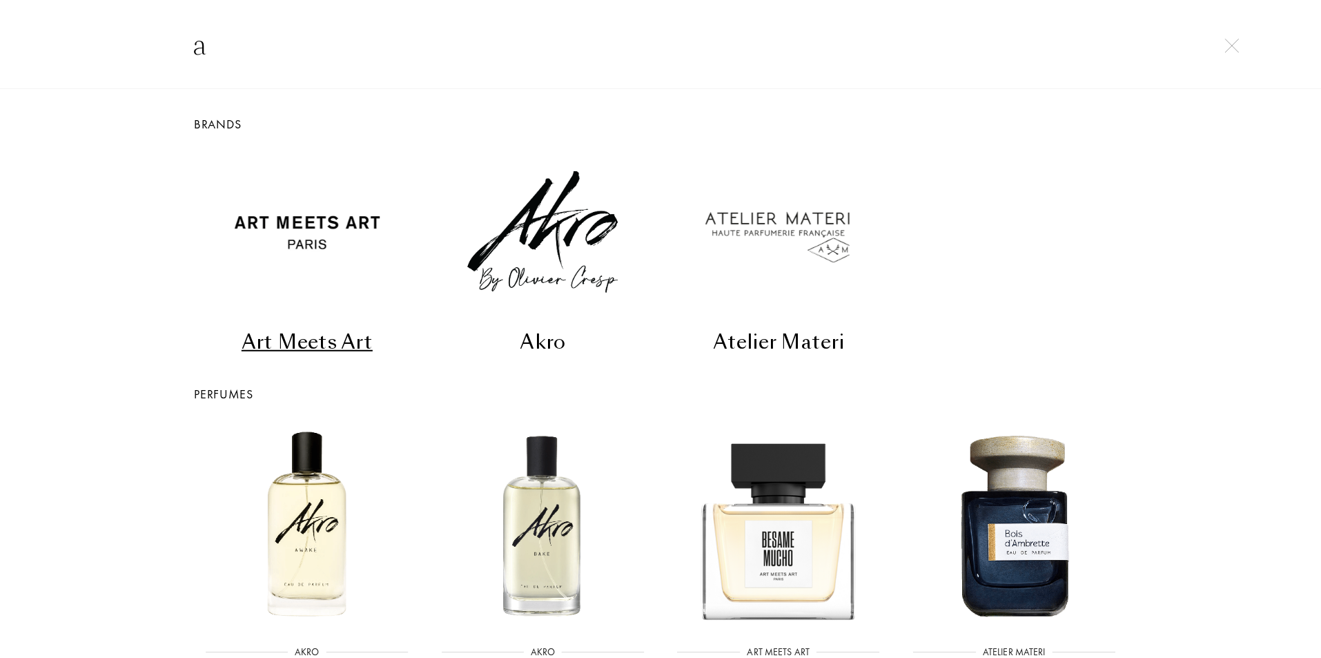
scroll to position [0, 0]
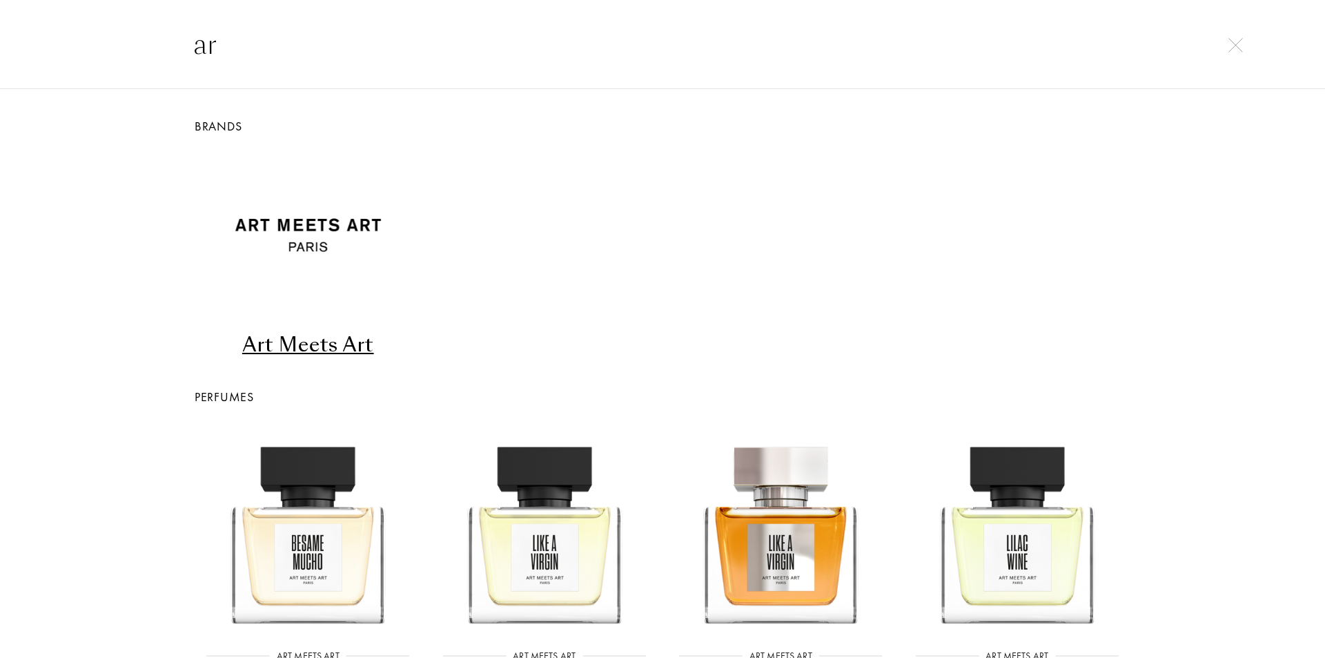
type input "a"
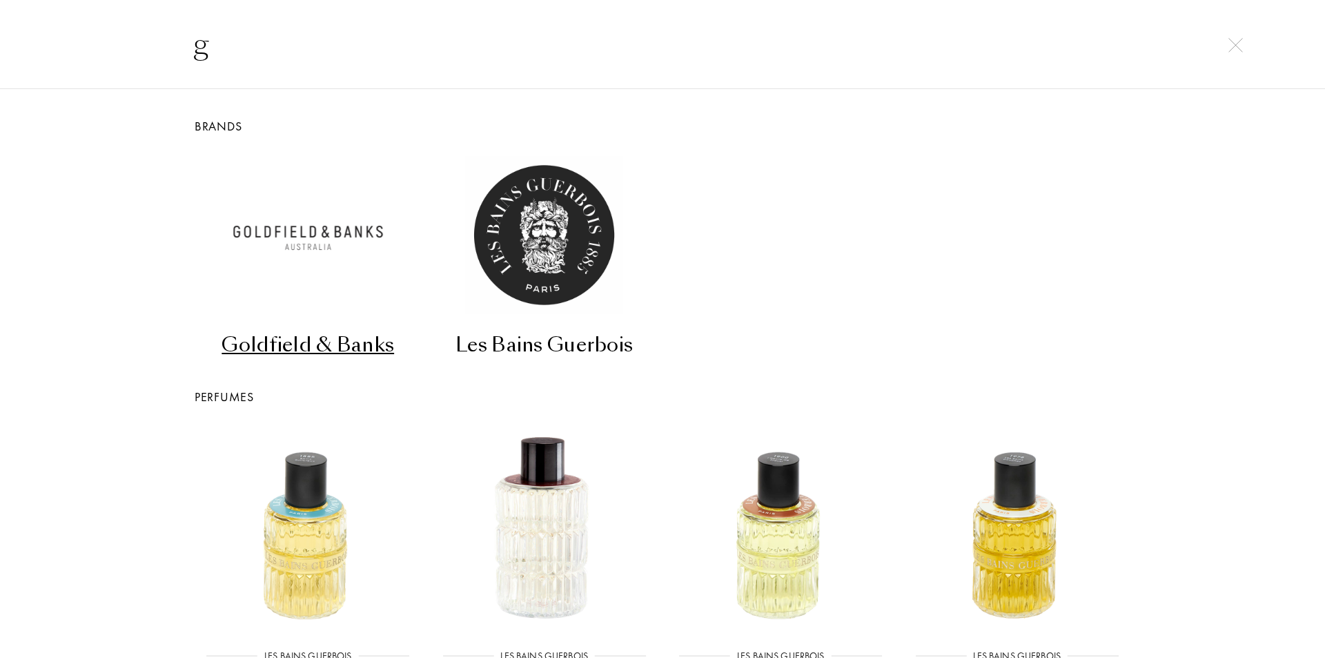
drag, startPoint x: 252, startPoint y: 60, endPoint x: 193, endPoint y: 59, distance: 59.4
click at [194, 59] on input "g" at bounding box center [663, 43] width 994 height 41
paste input "iorgio armani"
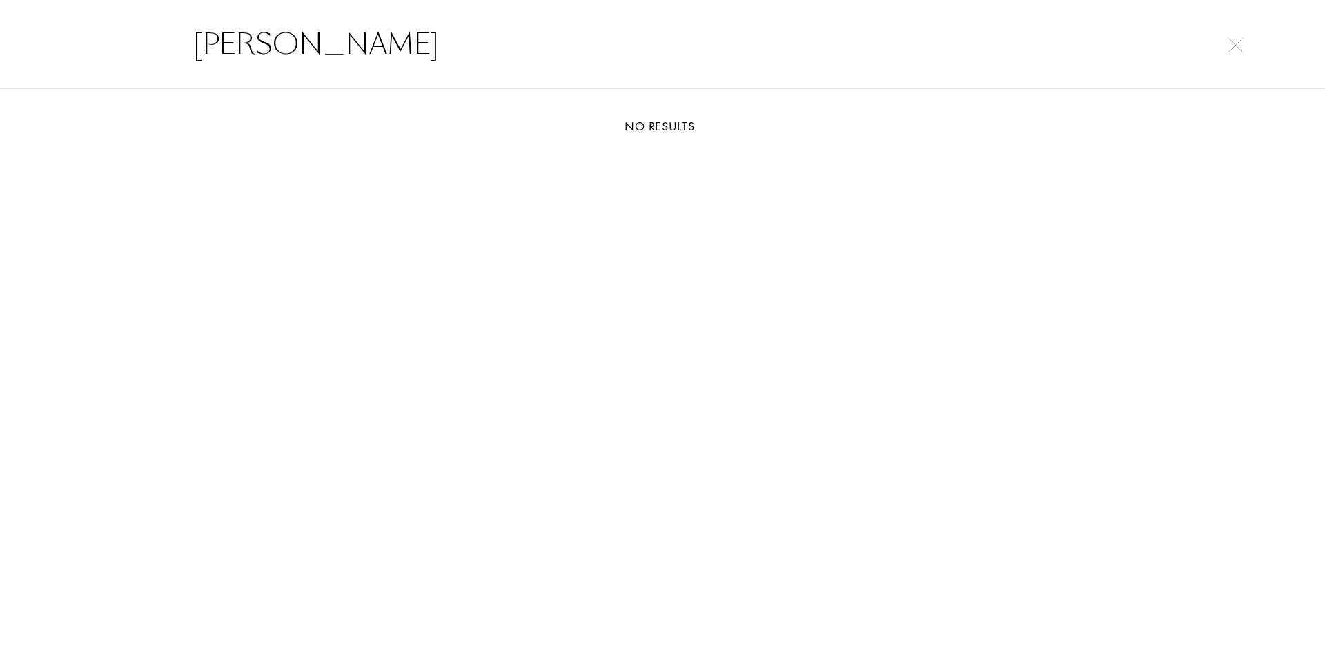
type input "[PERSON_NAME]"
drag, startPoint x: 1244, startPoint y: 45, endPoint x: 1237, endPoint y: 50, distance: 9.0
click at [1244, 45] on div at bounding box center [1235, 43] width 19 height 17
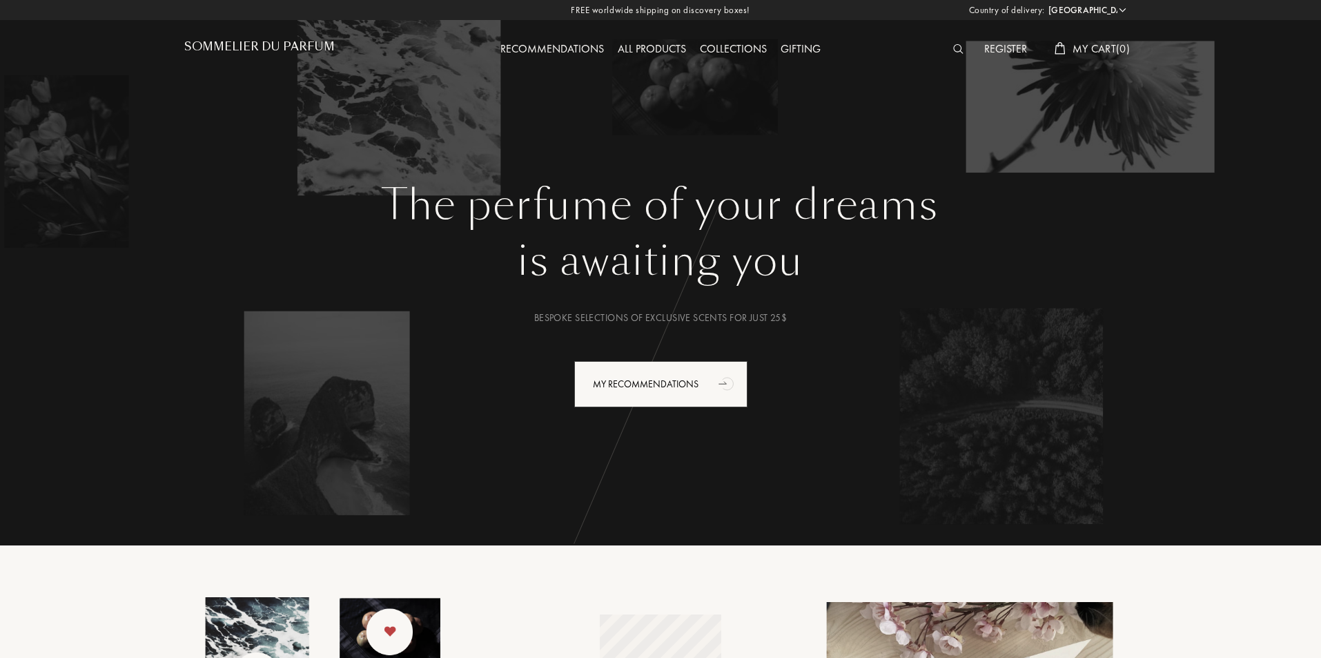
click at [957, 50] on img at bounding box center [958, 49] width 10 height 10
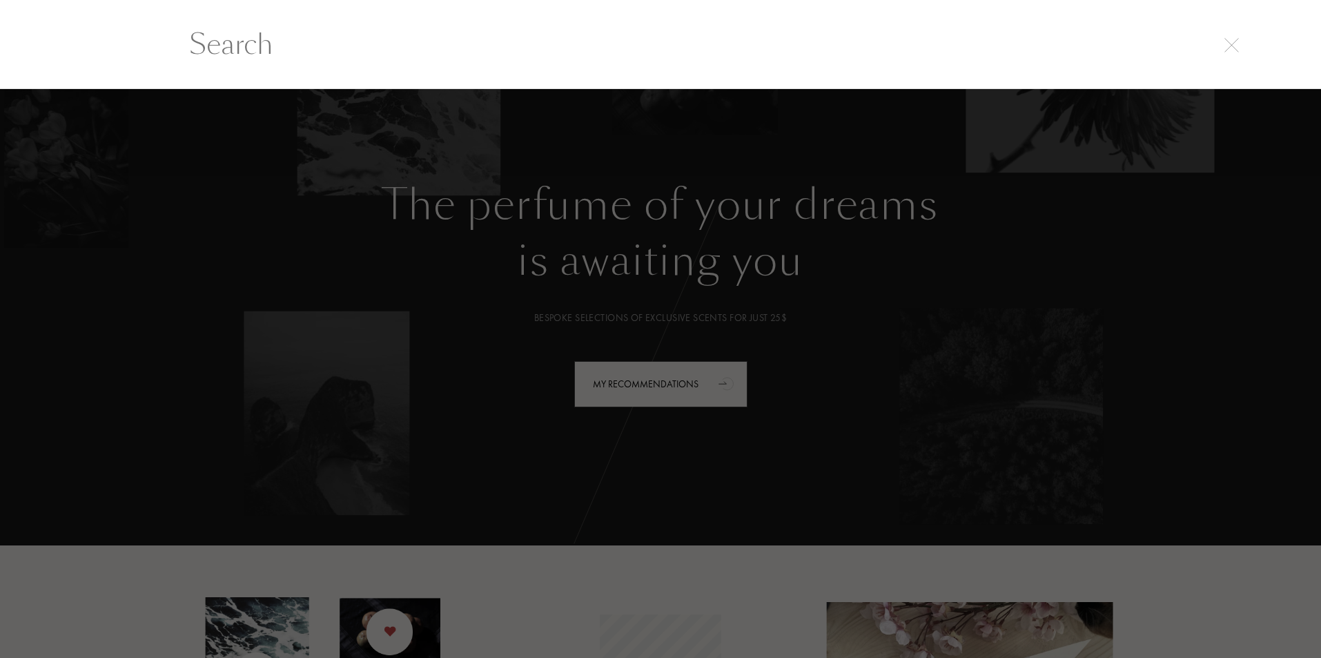
scroll to position [1, 0]
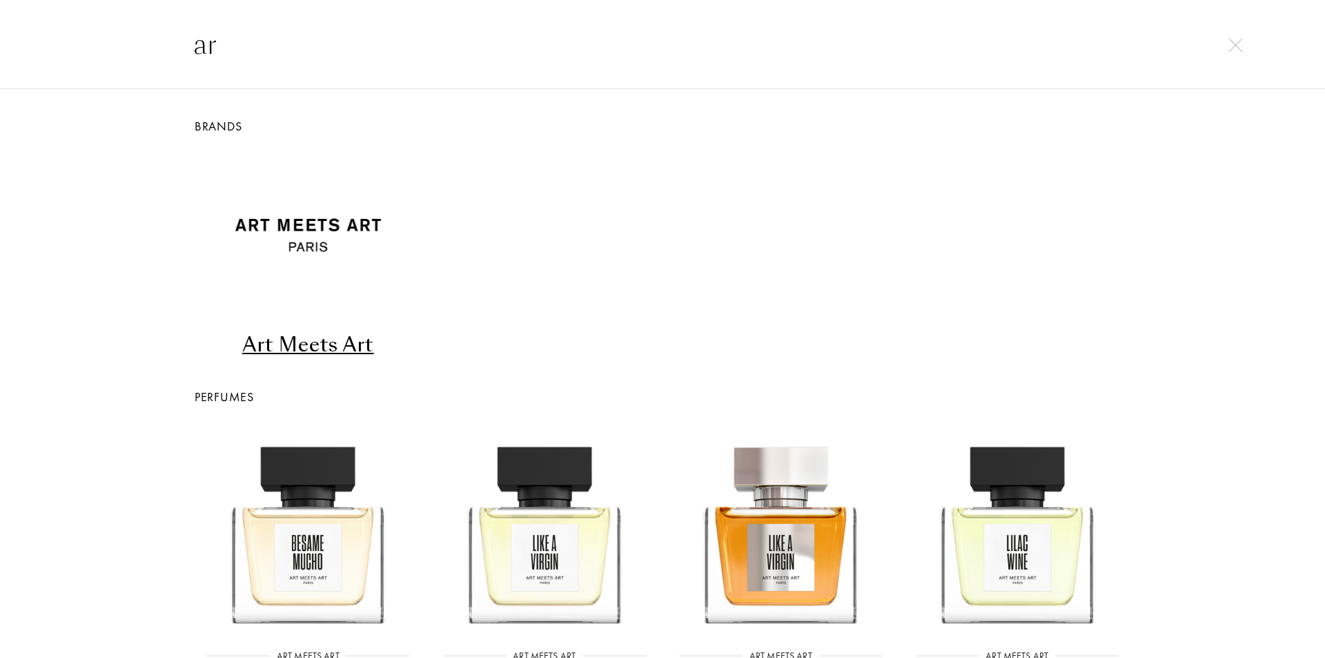
type input "a"
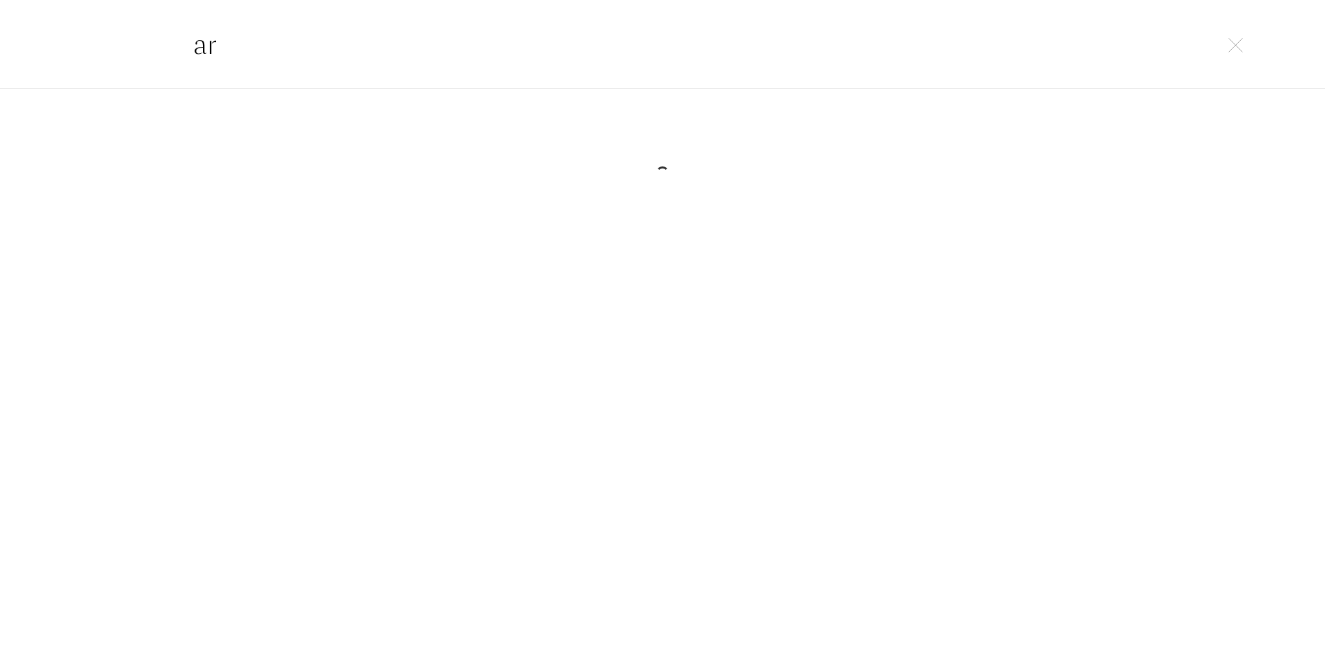
type input "a"
type input "s"
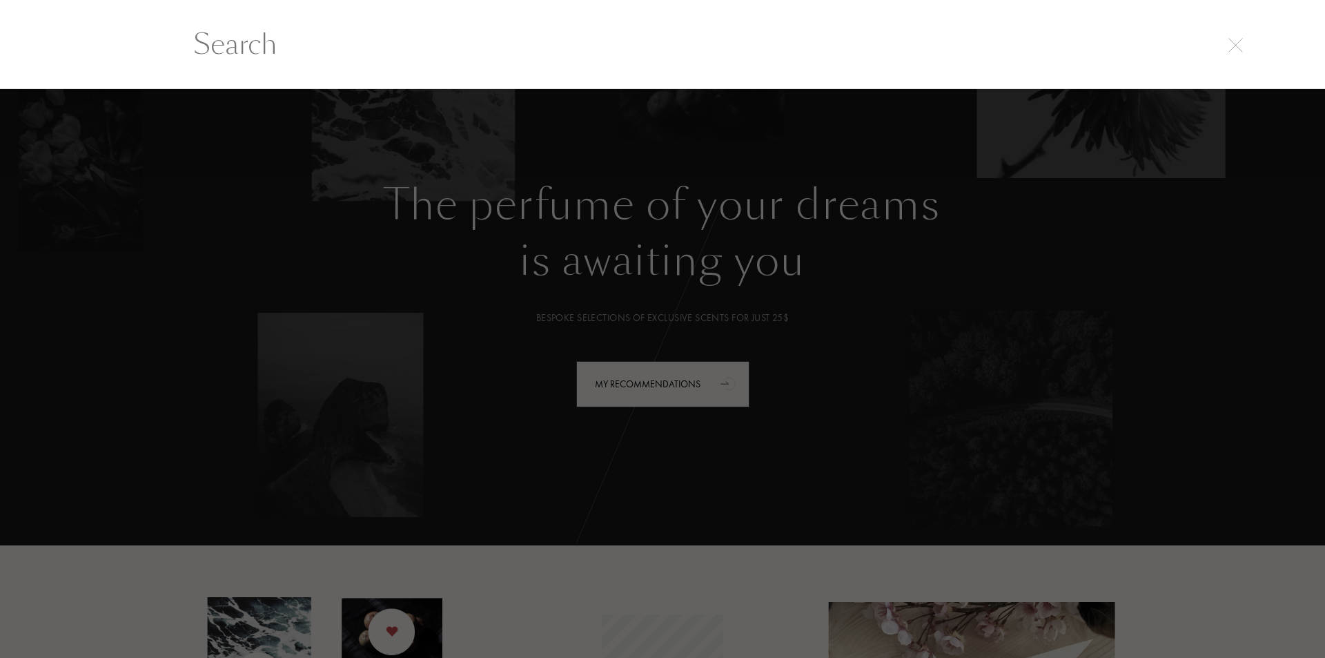
click at [1237, 54] on div at bounding box center [662, 44] width 1325 height 90
click at [1237, 47] on img at bounding box center [1235, 45] width 14 height 14
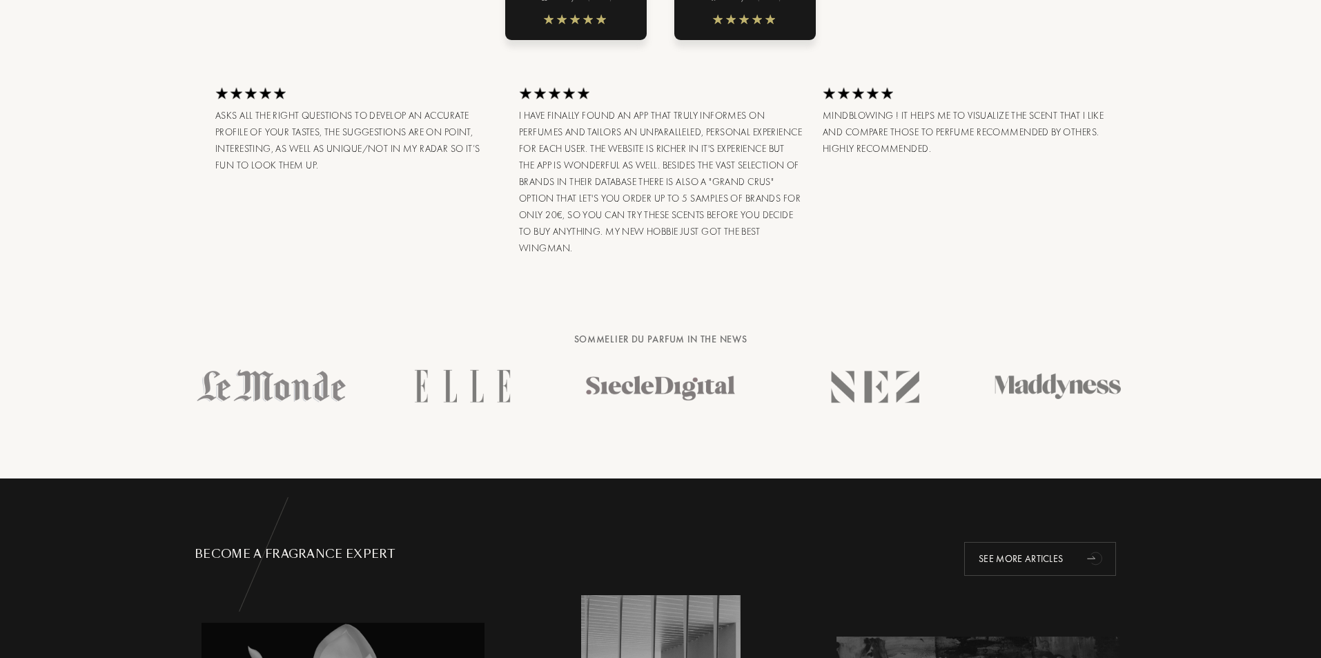
scroll to position [2070, 0]
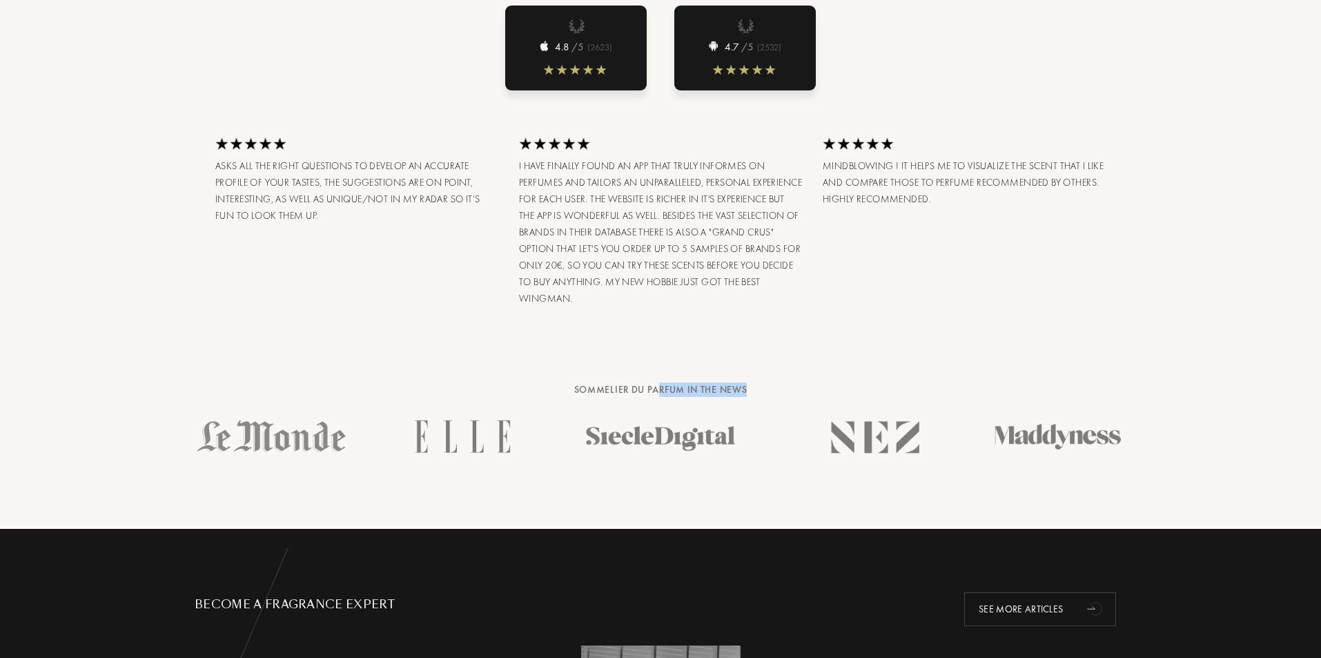
drag, startPoint x: 659, startPoint y: 361, endPoint x: 972, endPoint y: 360, distance: 313.3
click at [932, 382] on div "Sommelier du Parfum in the news" at bounding box center [661, 389] width 932 height 14
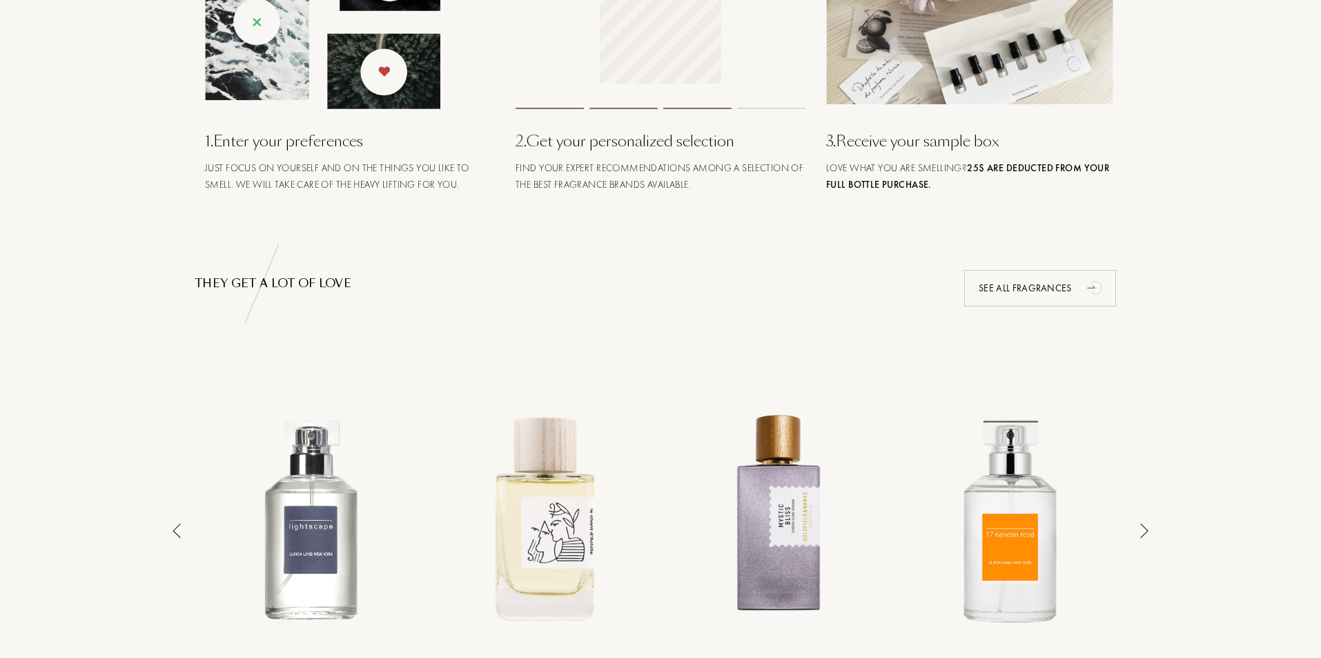
scroll to position [1068, 0]
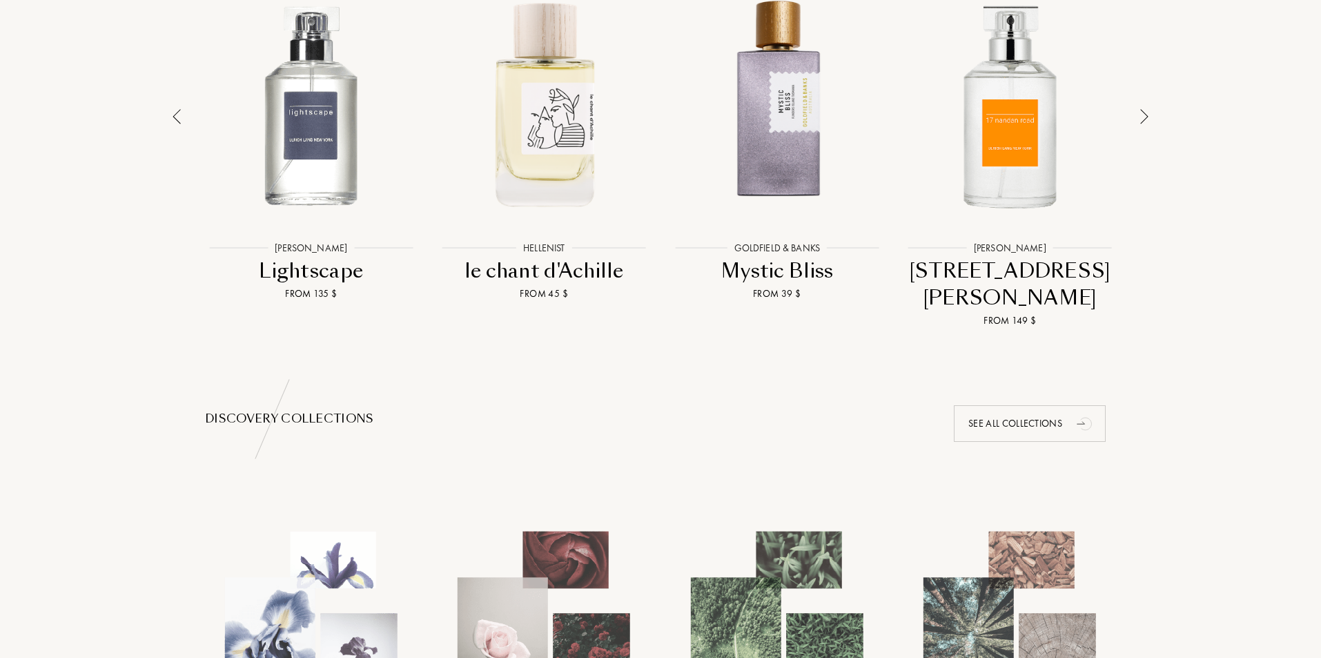
click at [811, 273] on div "Mystic Bliss" at bounding box center [777, 270] width 226 height 27
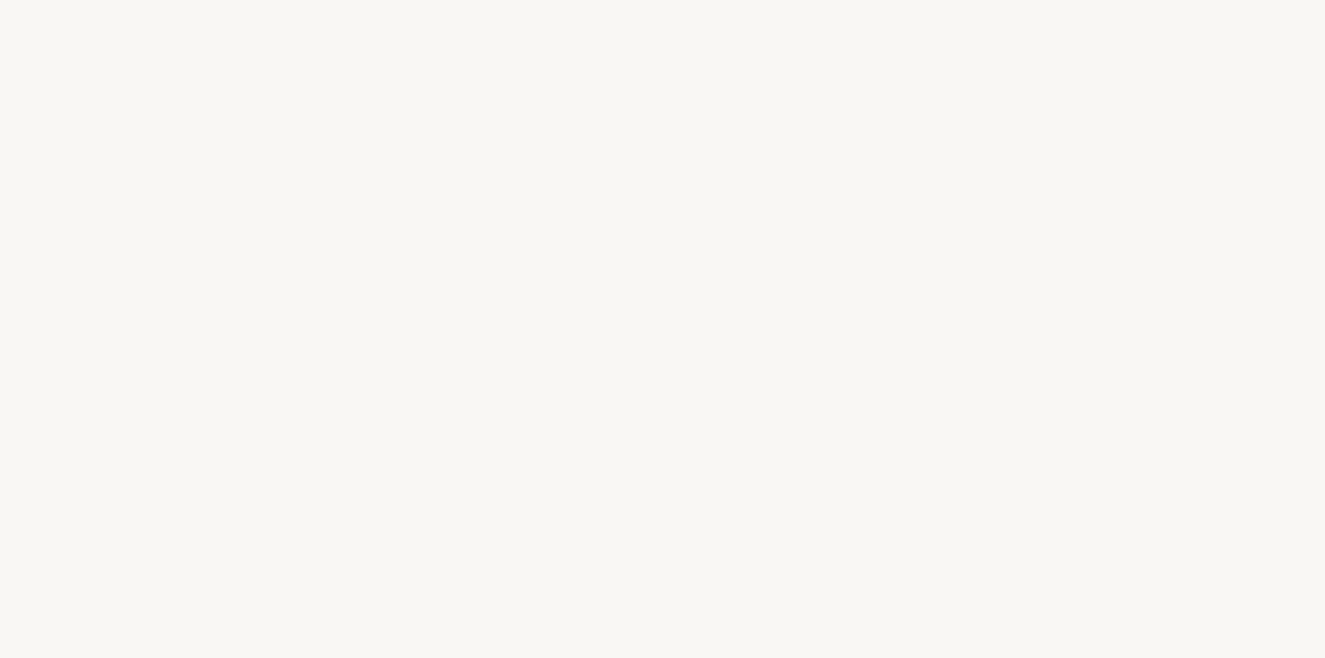
select select "US"
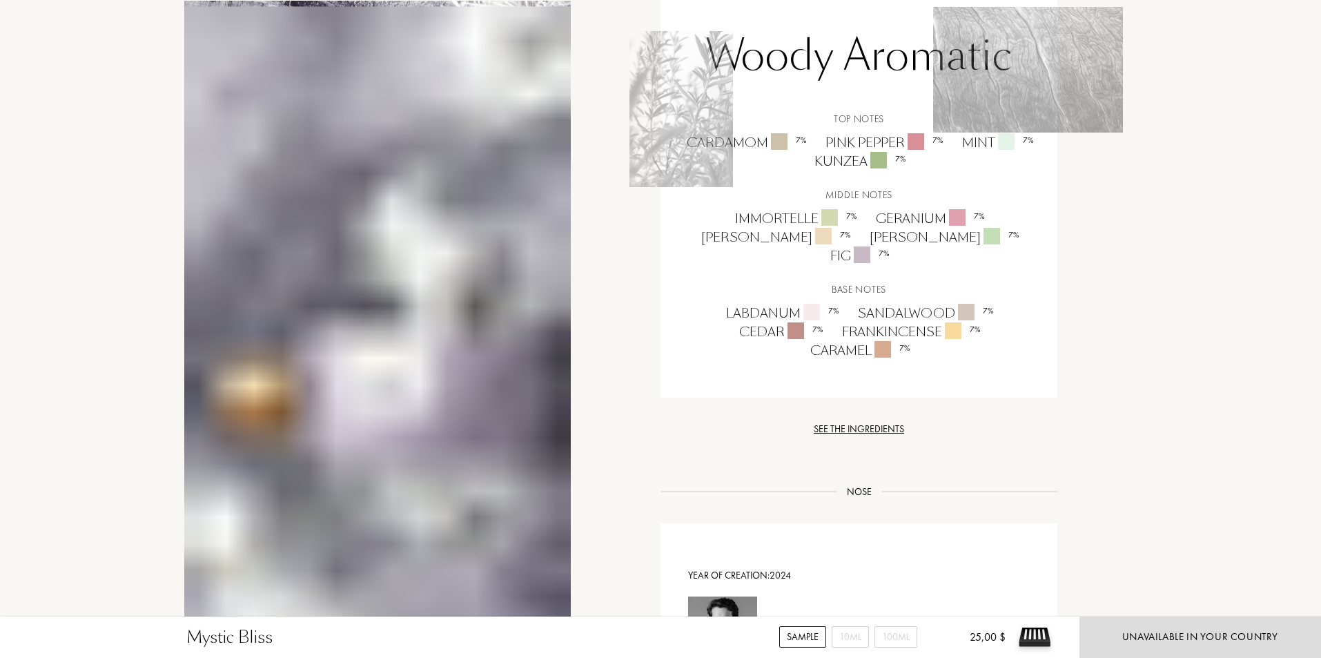
scroll to position [1035, 0]
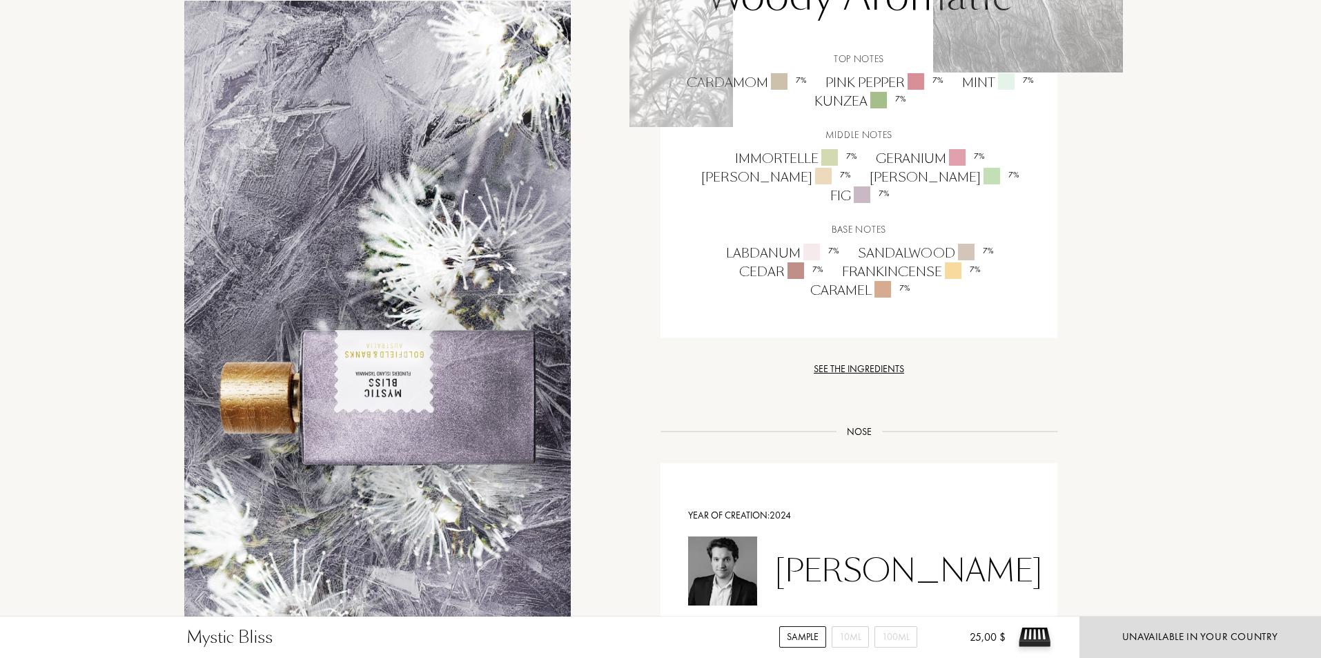
click at [749, 244] on div "Labdanum 7 %" at bounding box center [782, 253] width 132 height 19
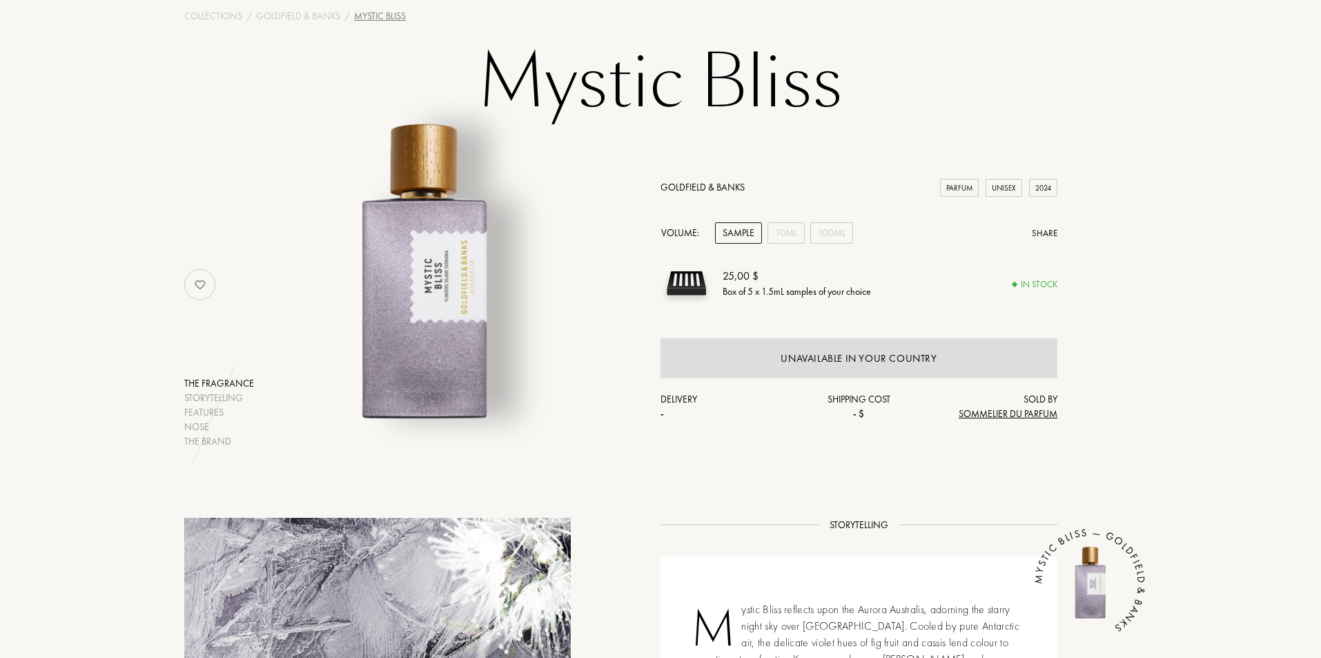
scroll to position [0, 0]
